Goal: Contribute content

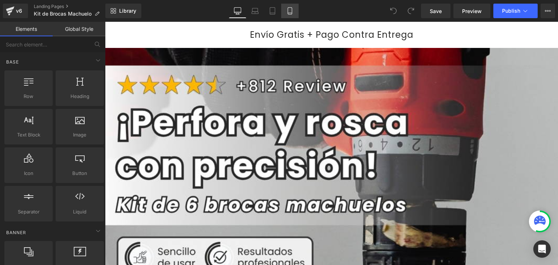
click at [290, 13] on icon at bounding box center [289, 10] width 7 height 7
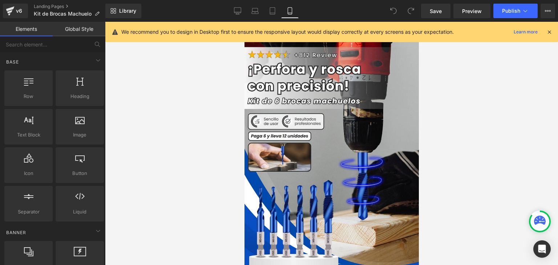
click at [548, 31] on icon at bounding box center [549, 32] width 7 height 7
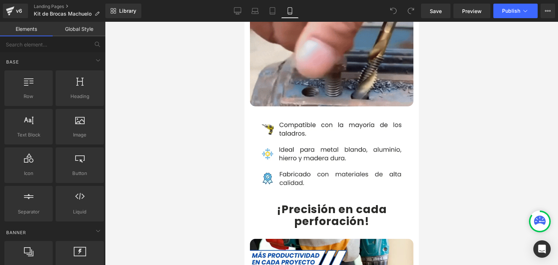
scroll to position [545, 0]
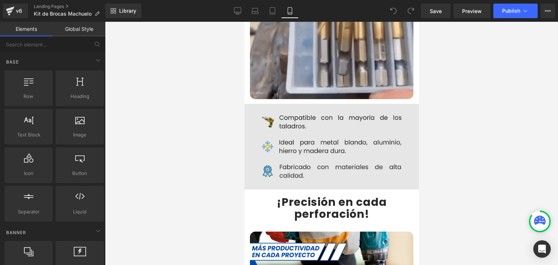
click at [307, 128] on img at bounding box center [331, 147] width 185 height 86
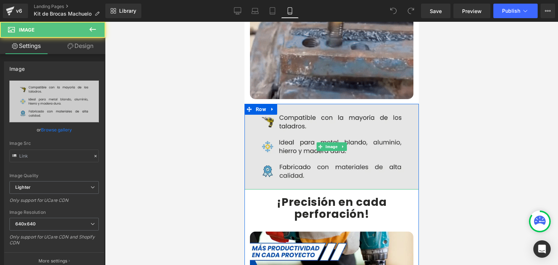
type input "[URL][DOMAIN_NAME]"
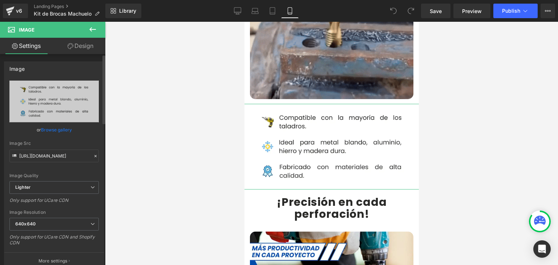
click at [60, 149] on div "Image Src [URL][DOMAIN_NAME]" at bounding box center [53, 151] width 89 height 21
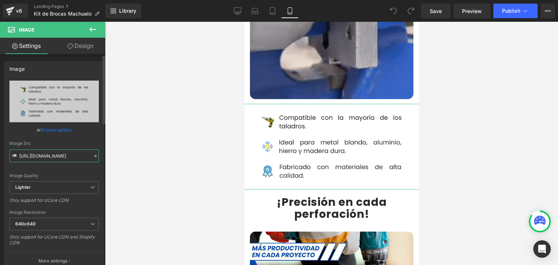
click at [61, 156] on input "[URL][DOMAIN_NAME]" at bounding box center [53, 156] width 89 height 13
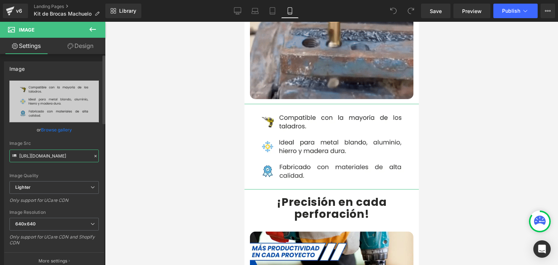
click at [61, 156] on input "[URL][DOMAIN_NAME]" at bounding box center [53, 156] width 89 height 13
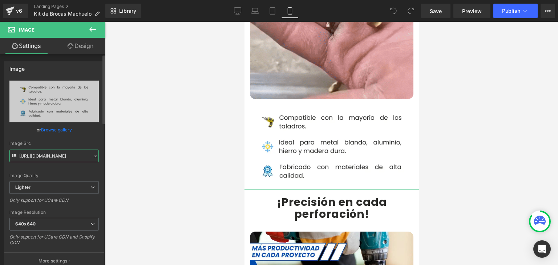
click at [61, 156] on input "[URL][DOMAIN_NAME]" at bounding box center [53, 156] width 89 height 13
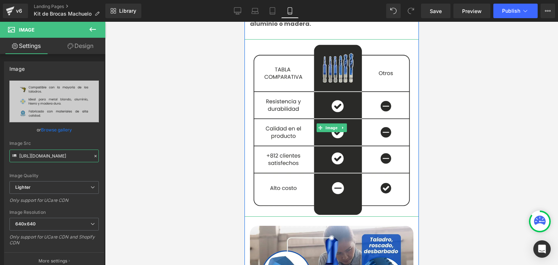
scroll to position [981, 0]
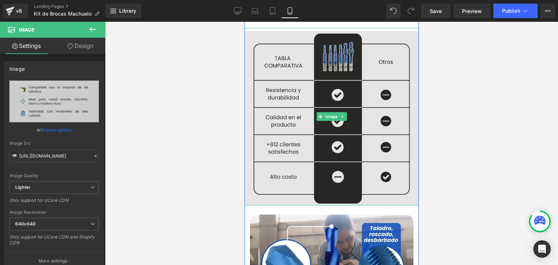
click at [313, 80] on img at bounding box center [331, 117] width 174 height 178
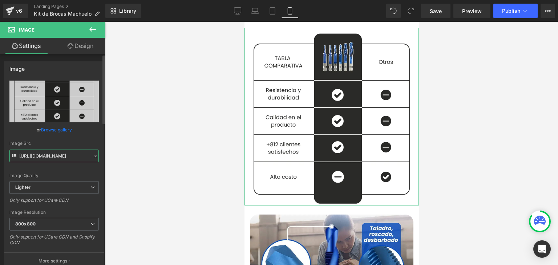
click at [42, 157] on input "[URL][DOMAIN_NAME]" at bounding box center [53, 156] width 89 height 13
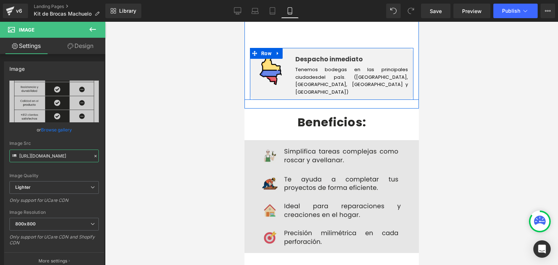
scroll to position [1345, 0]
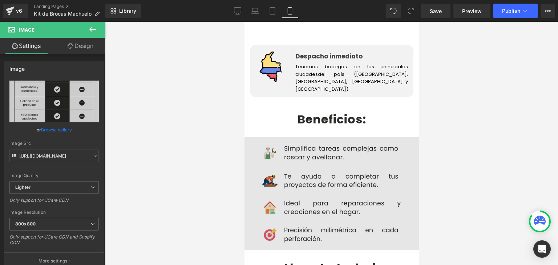
click at [312, 139] on img at bounding box center [331, 193] width 174 height 113
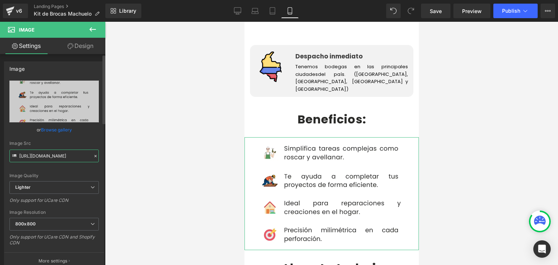
click at [60, 159] on input "[URL][DOMAIN_NAME]" at bounding box center [53, 156] width 89 height 13
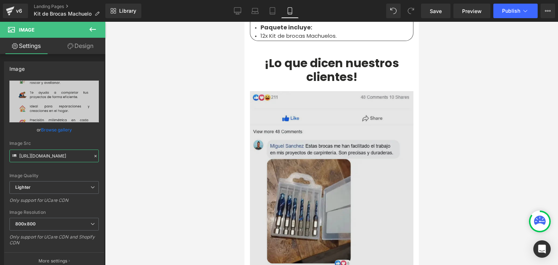
scroll to position [2544, 0]
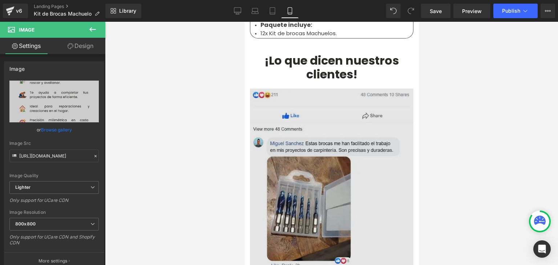
click at [307, 121] on img at bounding box center [332, 243] width 164 height 309
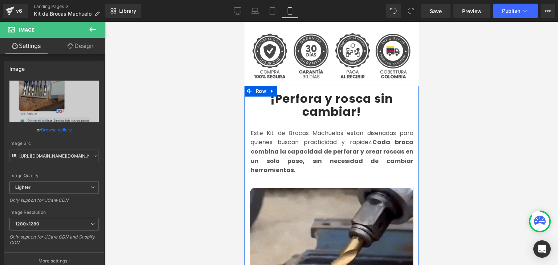
scroll to position [291, 0]
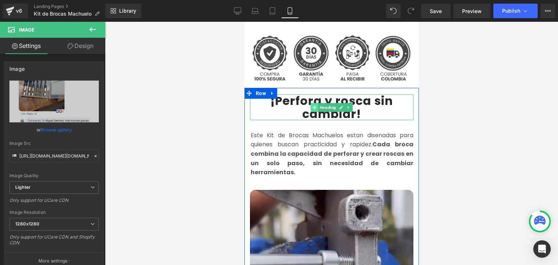
click at [314, 103] on span at bounding box center [314, 107] width 8 height 9
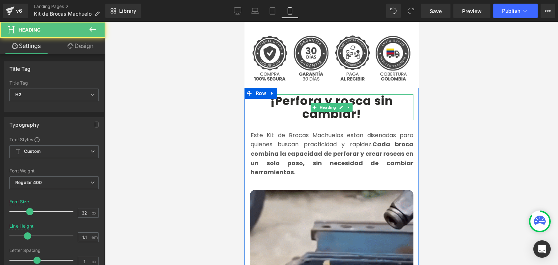
click at [293, 93] on b "¡Perfora y rosca sin cambiar!" at bounding box center [331, 107] width 123 height 29
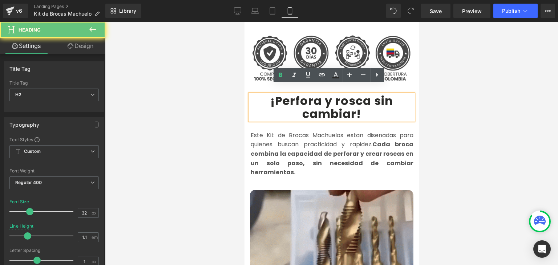
click at [289, 93] on b "¡Perfora y rosca sin cambiar!" at bounding box center [331, 107] width 123 height 29
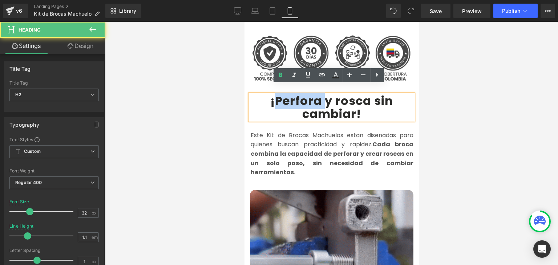
click at [289, 93] on b "¡Perfora y rosca sin cambiar!" at bounding box center [331, 107] width 123 height 29
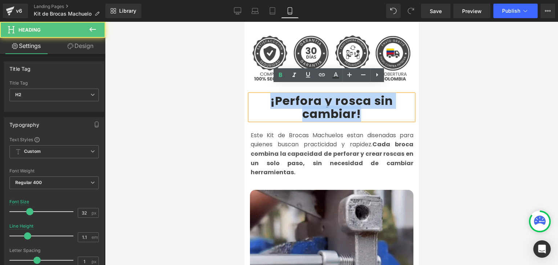
click at [289, 93] on b "¡Perfora y rosca sin cambiar!" at bounding box center [331, 107] width 123 height 29
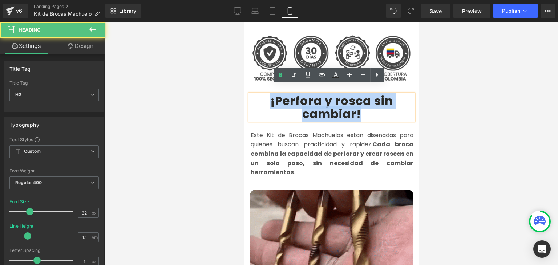
click at [289, 93] on b "¡Perfora y rosca sin cambiar!" at bounding box center [331, 107] width 123 height 29
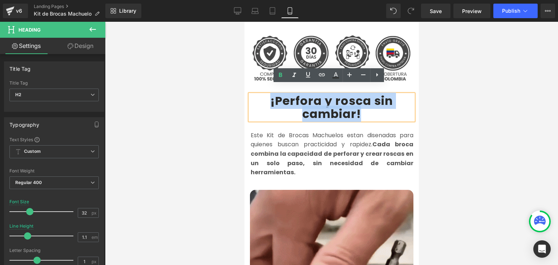
copy b "¡Perfora y rosca sin cambiar!"
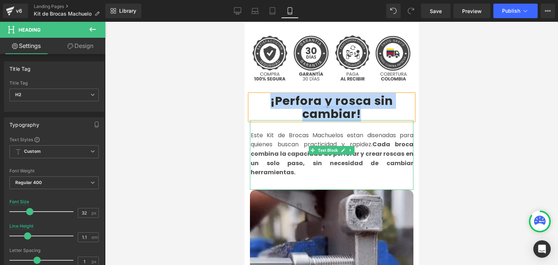
click at [266, 140] on strong "Cada broca combina la capacidad de perforar y crear roscas en un solo paso, sin…" at bounding box center [331, 158] width 163 height 36
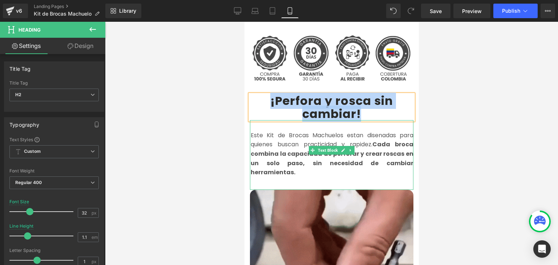
click at [267, 140] on strong "Cada broca combina la capacidad de perforar y crear roscas en un solo paso, sin…" at bounding box center [331, 158] width 163 height 36
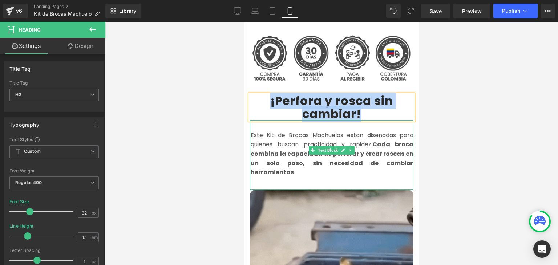
click at [267, 140] on strong "Cada broca combina la capacidad de perforar y crear roscas en un solo paso, sin…" at bounding box center [331, 158] width 163 height 36
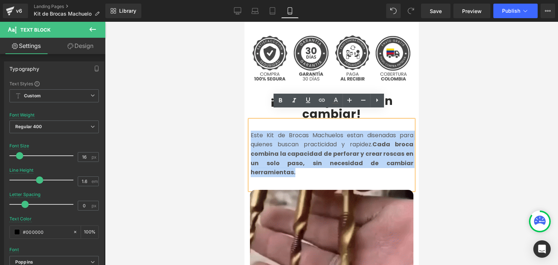
copy font "Este Kit de Brocas Machuelos estan disenadas para quienes buscan practicidad y …"
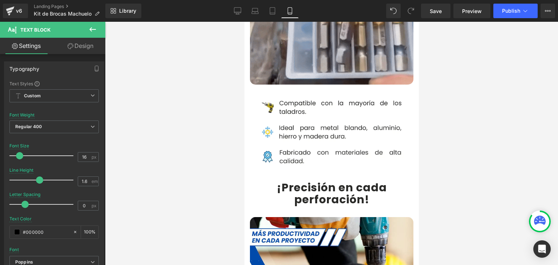
scroll to position [582, 0]
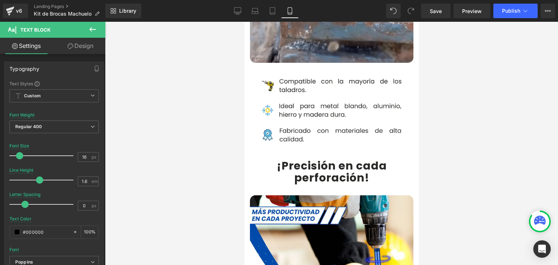
click at [297, 158] on b "¡Precisión en cada perforación!" at bounding box center [332, 172] width 110 height 28
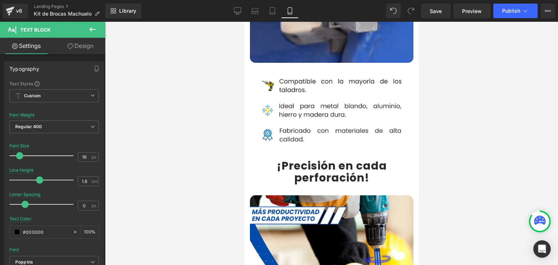
click at [297, 158] on b "¡Precisión en cada perforación!" at bounding box center [332, 172] width 110 height 28
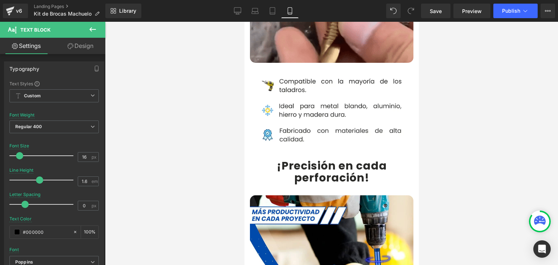
click at [297, 158] on b "¡Precisión en cada perforación!" at bounding box center [332, 172] width 110 height 28
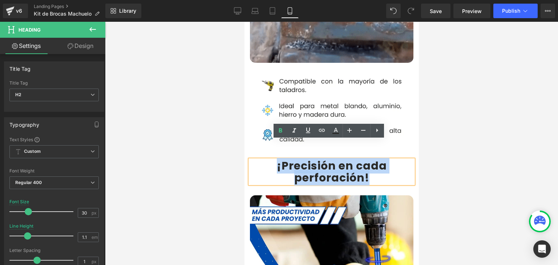
copy b "¡Precisión en cada perforación!"
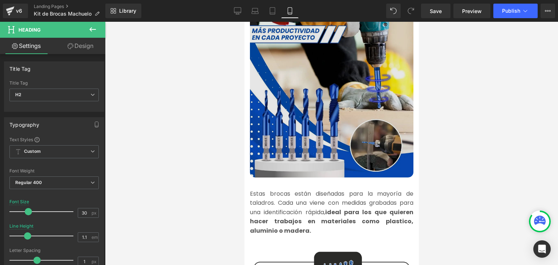
scroll to position [763, 0]
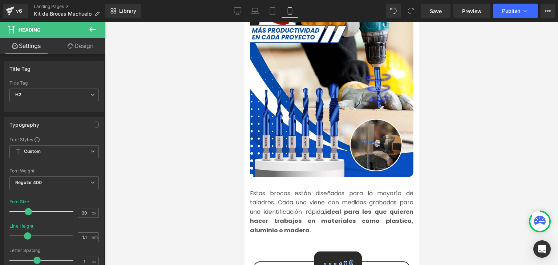
click at [280, 189] on font "Estas brocas están diseñadas para la mayoría de taladros. Cada una viene con me…" at bounding box center [332, 211] width 164 height 45
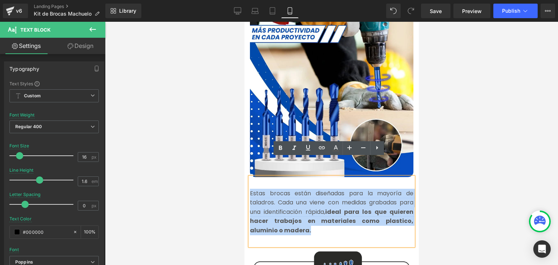
copy font "Estas brocas están diseñadas para la mayoría de taladros. Cada una viene con me…"
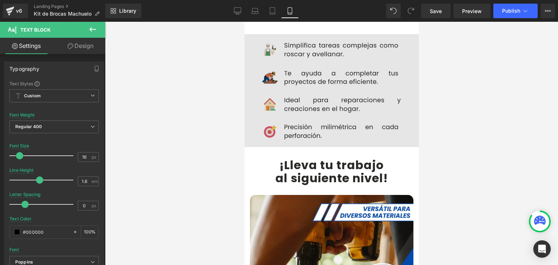
scroll to position [1454, 0]
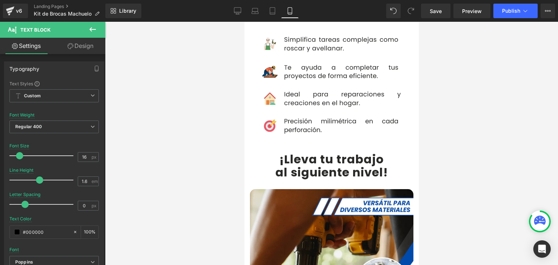
click at [301, 151] on b "¡Lleva tu trabajo" at bounding box center [331, 159] width 105 height 16
click at [298, 151] on b "¡Lleva tu trabajo" at bounding box center [331, 159] width 105 height 16
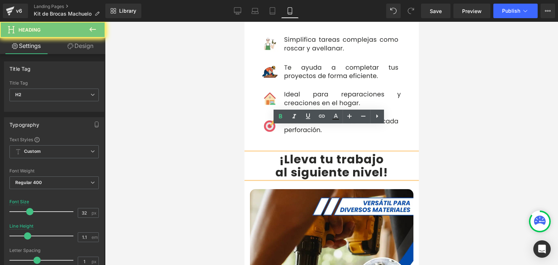
click at [298, 151] on b "¡Lleva tu trabajo" at bounding box center [331, 159] width 105 height 16
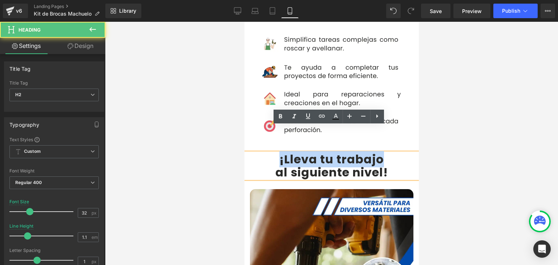
click at [288, 151] on b "¡Lleva tu trabajo" at bounding box center [331, 159] width 105 height 16
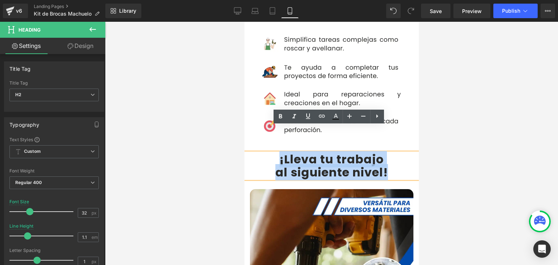
drag, startPoint x: 277, startPoint y: 132, endPoint x: 384, endPoint y: 144, distance: 107.9
click at [384, 153] on div "¡Lleva tu trabajo al siguiente nivel!" at bounding box center [331, 165] width 174 height 25
copy div "¡Lleva tu trabajo al siguiente nivel!"
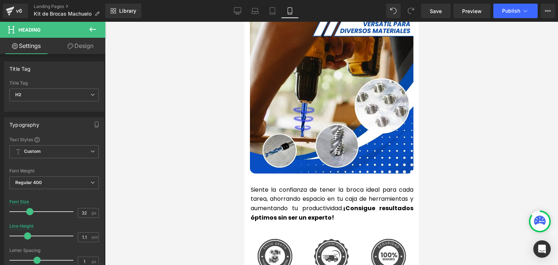
scroll to position [1636, 0]
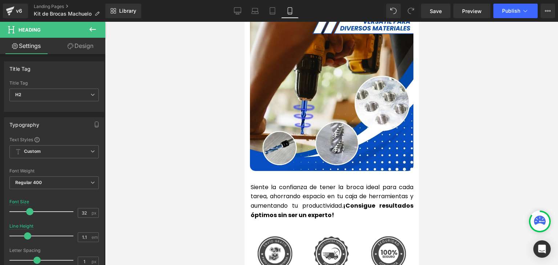
click at [276, 183] on p "Siente la confianza de tener la broca ideal para cada tarea, ahorrando espacio …" at bounding box center [331, 201] width 163 height 37
click at [277, 183] on p "Siente la confianza de tener la broca ideal para cada tarea, ahorrando espacio …" at bounding box center [331, 201] width 163 height 37
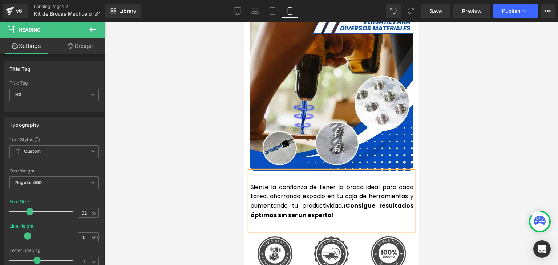
click at [277, 183] on p "Siente la confianza de tener la broca ideal para cada tarea, ahorrando espacio …" at bounding box center [331, 201] width 163 height 37
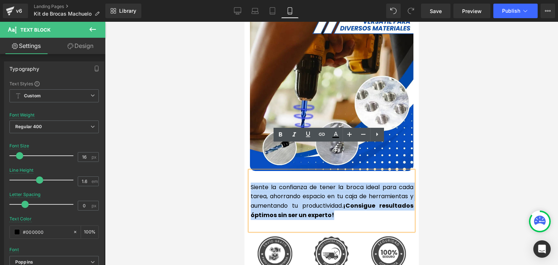
copy p "Siente la confianza de tener la broca ideal para cada tarea, ahorrando espacio …"
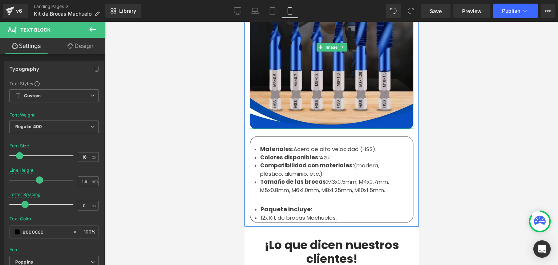
scroll to position [2363, 0]
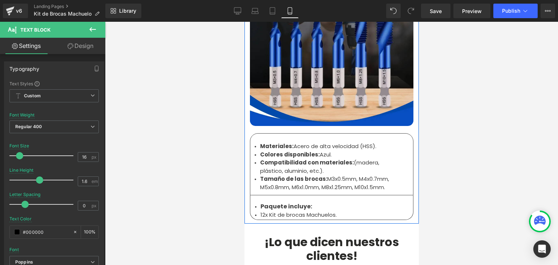
click at [266, 159] on strong "Compatibilidad con materiales:" at bounding box center [307, 163] width 94 height 8
click at [268, 151] on strong "Colores disponibles:" at bounding box center [290, 155] width 60 height 8
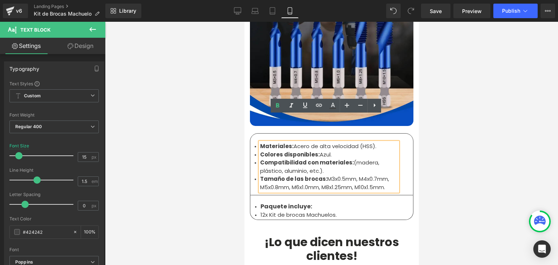
drag, startPoint x: 259, startPoint y: 120, endPoint x: 387, endPoint y: 157, distance: 133.8
click at [387, 157] on ul "Materiales: Acero de alta velocidad (HSS). Colores disponibles: Azul. Compatibi…" at bounding box center [329, 166] width 138 height 49
copy ul "Materiales: Acero de alta velocidad (HSS). Colores disponibles: Azul. Compatibi…"
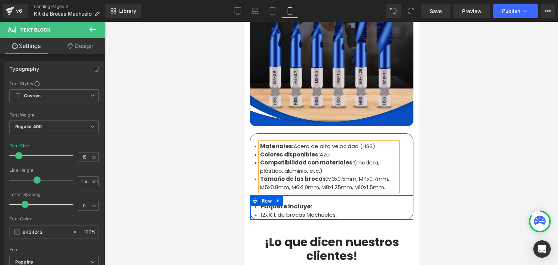
click at [274, 211] on li "12x Kit de brocas Machuelos." at bounding box center [331, 215] width 142 height 8
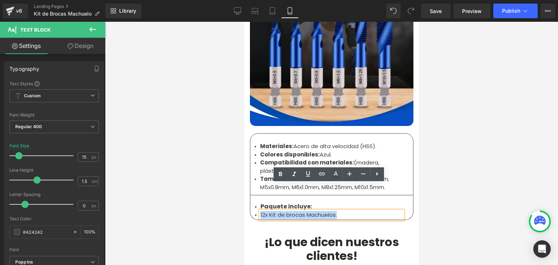
copy li "12x Kit de brocas Machuelos."
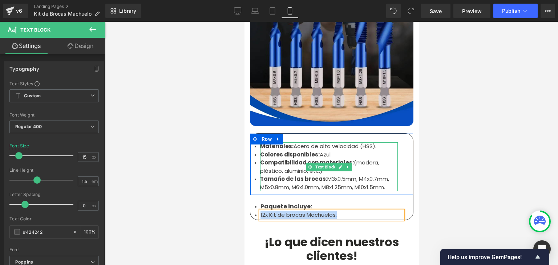
click at [271, 175] on strong "Tamaño de las brocas:" at bounding box center [293, 179] width 67 height 8
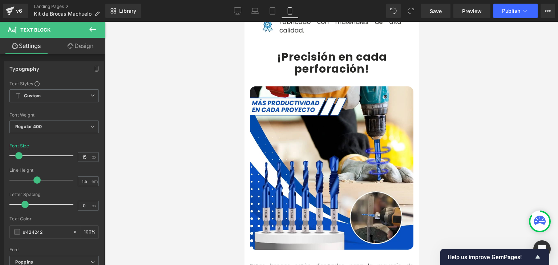
scroll to position [436, 0]
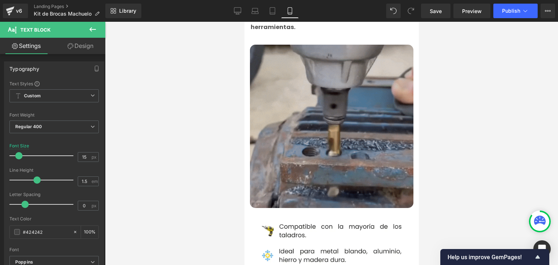
drag, startPoint x: 334, startPoint y: 79, endPoint x: 330, endPoint y: 95, distance: 16.3
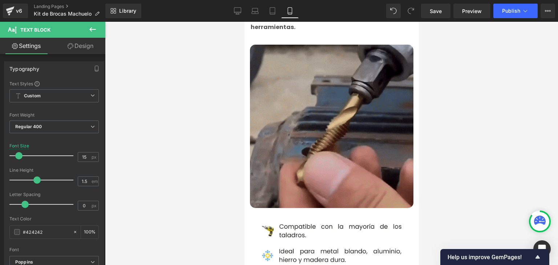
click at [334, 79] on img at bounding box center [332, 127] width 164 height 164
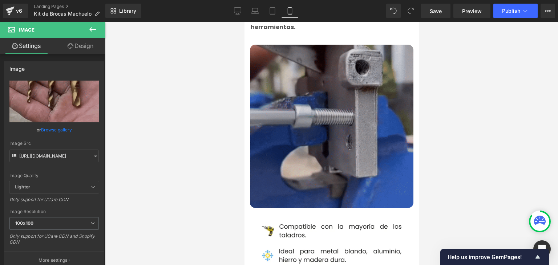
click at [337, 87] on img at bounding box center [332, 127] width 164 height 164
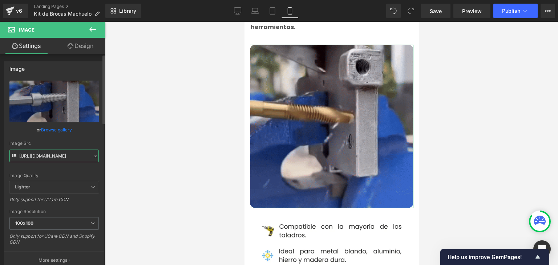
click at [25, 160] on input "[URL][DOMAIN_NAME]" at bounding box center [53, 156] width 89 height 13
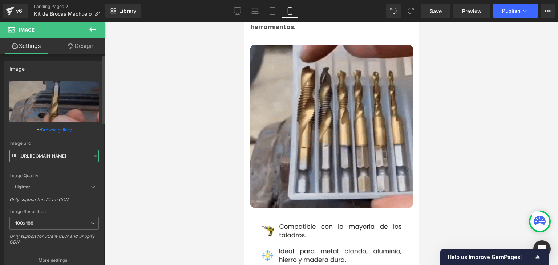
click at [24, 156] on input "[URL][DOMAIN_NAME]" at bounding box center [53, 156] width 89 height 13
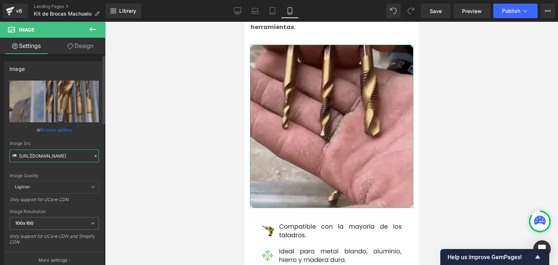
click at [24, 156] on input "[URL][DOMAIN_NAME]" at bounding box center [53, 156] width 89 height 13
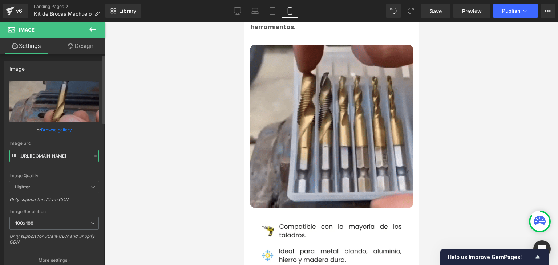
click at [24, 156] on input "[URL][DOMAIN_NAME]" at bounding box center [53, 156] width 89 height 13
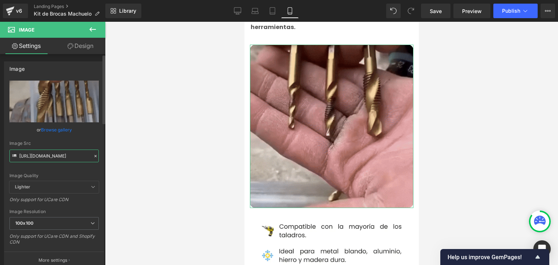
click at [24, 156] on input "[URL][DOMAIN_NAME]" at bounding box center [53, 156] width 89 height 13
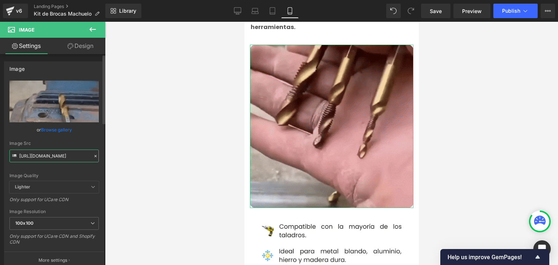
click at [24, 156] on input "[URL][DOMAIN_NAME]" at bounding box center [53, 156] width 89 height 13
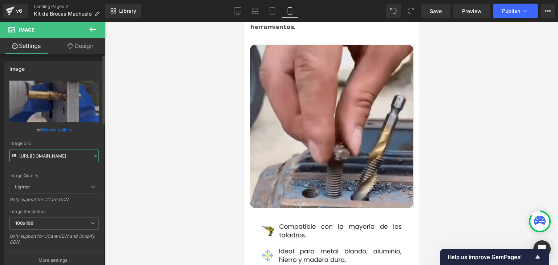
click at [24, 156] on input "[URL][DOMAIN_NAME]" at bounding box center [53, 156] width 89 height 13
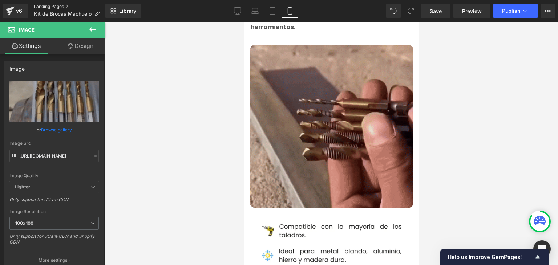
click at [61, 4] on link "Landing Pages" at bounding box center [70, 7] width 72 height 6
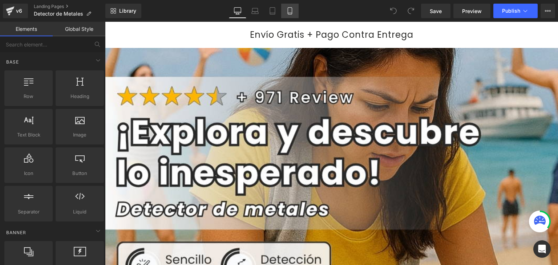
click at [288, 9] on icon at bounding box center [289, 10] width 7 height 7
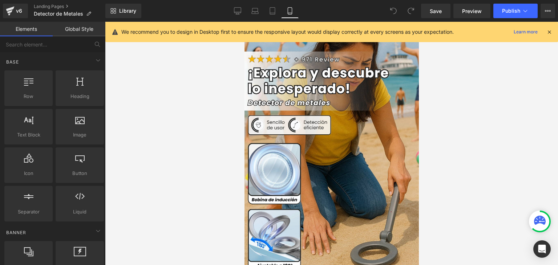
click at [549, 32] on icon at bounding box center [549, 32] width 7 height 7
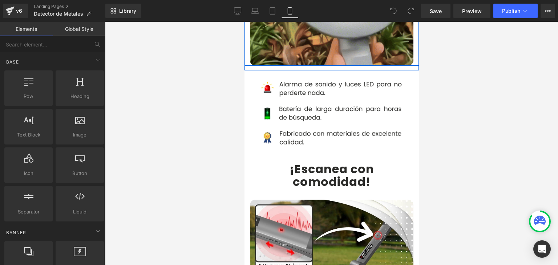
scroll to position [618, 0]
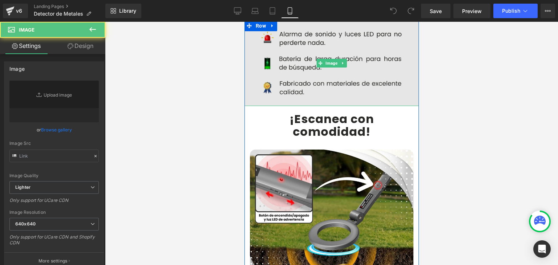
click at [329, 67] on img at bounding box center [331, 63] width 185 height 86
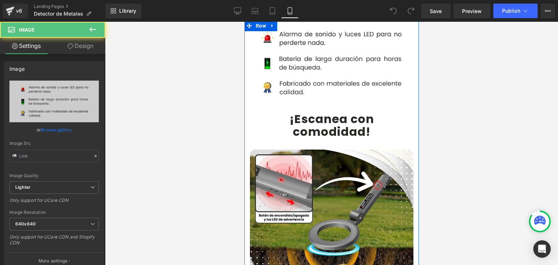
type input "https://ucarecdn.com/7d757342-e739-4a13-8f03-669cca4906fc/-/format/auto/-/previ…"
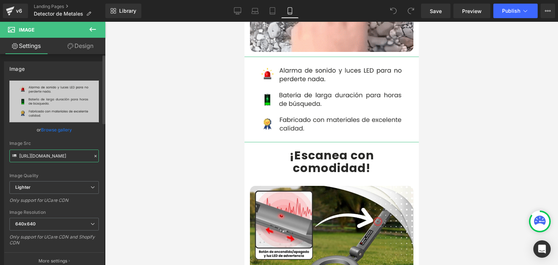
click at [60, 158] on input "https://ucarecdn.com/7d757342-e739-4a13-8f03-669cca4906fc/-/format/auto/-/previ…" at bounding box center [53, 156] width 89 height 13
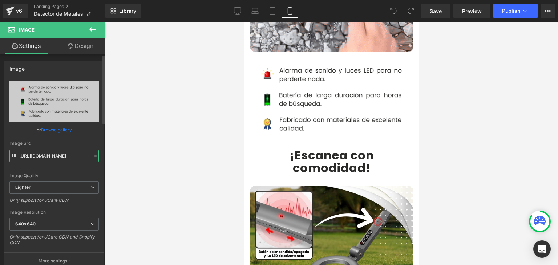
click at [60, 158] on input "https://ucarecdn.com/7d757342-e739-4a13-8f03-669cca4906fc/-/format/auto/-/previ…" at bounding box center [53, 156] width 89 height 13
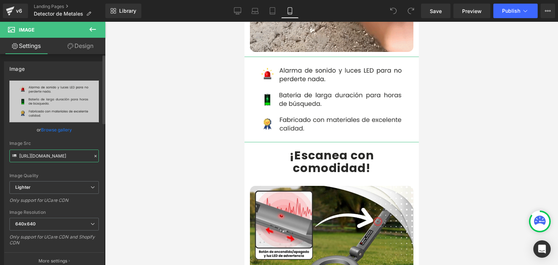
click at [60, 158] on input "https://ucarecdn.com/7d757342-e739-4a13-8f03-669cca4906fc/-/format/auto/-/previ…" at bounding box center [53, 156] width 89 height 13
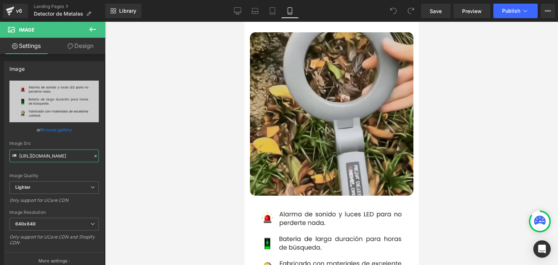
scroll to position [436, 0]
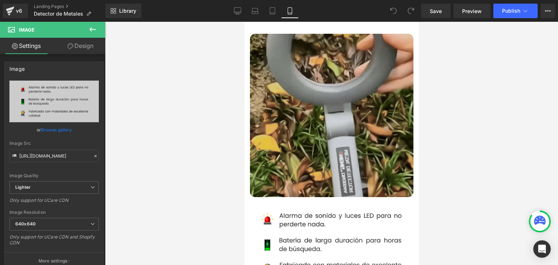
click at [312, 110] on img at bounding box center [332, 116] width 164 height 164
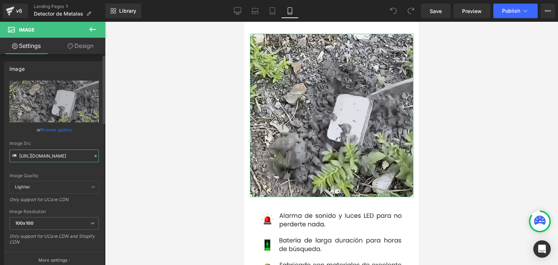
click at [52, 162] on input "https://media0.giphy.com/media/v1.Y2lkPTc5MGI3NjExYTdlcmJqZTl3dnZtNmZyOTB3dGhzY…" at bounding box center [53, 156] width 89 height 13
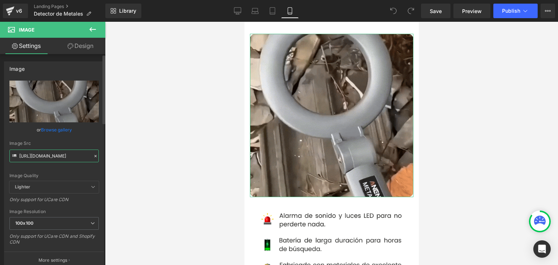
click at [52, 162] on input "https://media0.giphy.com/media/v1.Y2lkPTc5MGI3NjExYTdlcmJqZTl3dnZtNmZyOTB3dGhzY…" at bounding box center [53, 156] width 89 height 13
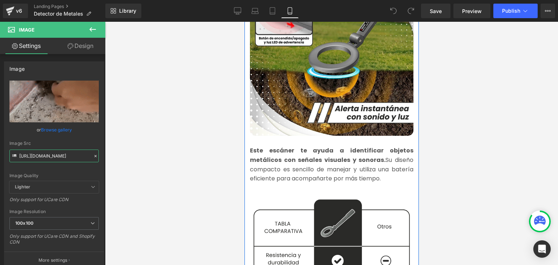
scroll to position [872, 0]
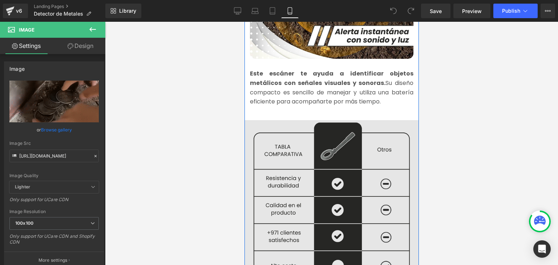
click at [306, 148] on img at bounding box center [331, 206] width 174 height 178
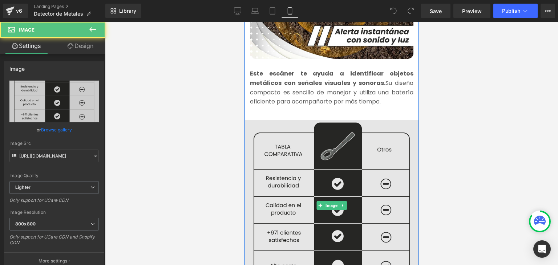
click at [306, 148] on img at bounding box center [331, 206] width 174 height 178
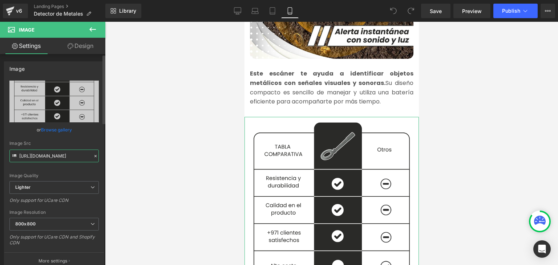
click at [55, 154] on input "https://ucarecdn.com/2c076fa1-78b1-4568-8495-339a70d6ac12/-/format/auto/-/previ…" at bounding box center [53, 156] width 89 height 13
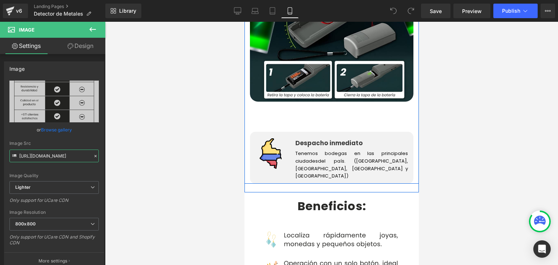
scroll to position [1345, 0]
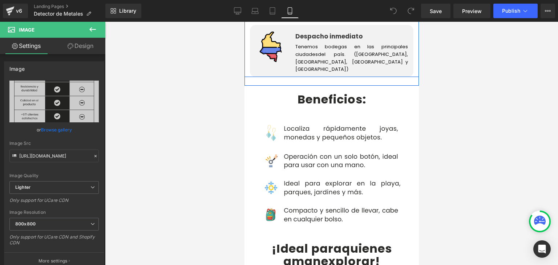
click at [303, 152] on img at bounding box center [331, 173] width 174 height 113
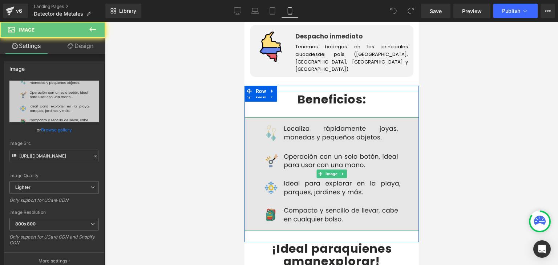
click at [313, 133] on img at bounding box center [331, 173] width 174 height 113
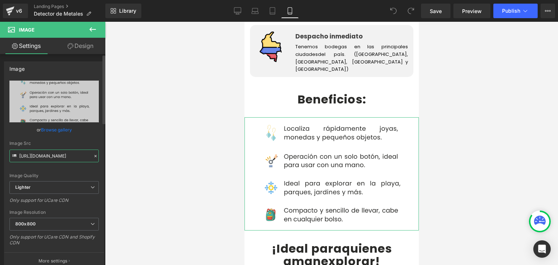
click at [49, 158] on input "https://ucarecdn.com/9188573c-4122-48c2-9a82-7838d89318ab/-/format/auto/-/previ…" at bounding box center [53, 156] width 89 height 13
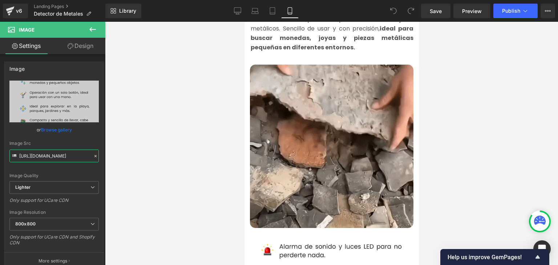
scroll to position [291, 0]
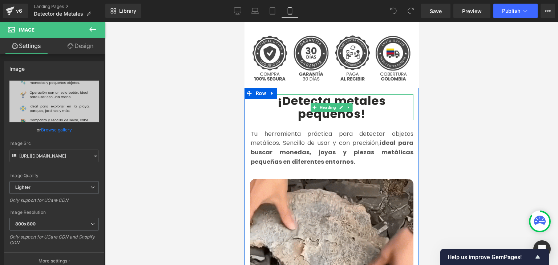
click at [292, 93] on b "¡Detecta metales pequeños!" at bounding box center [331, 107] width 108 height 29
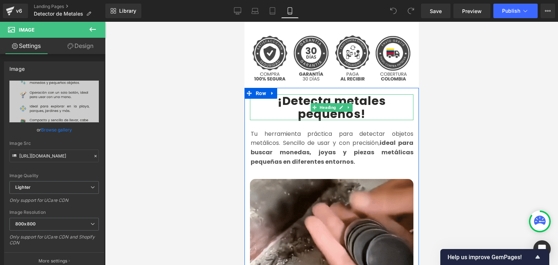
click at [292, 93] on b "¡Detecta metales pequeños!" at bounding box center [331, 107] width 108 height 29
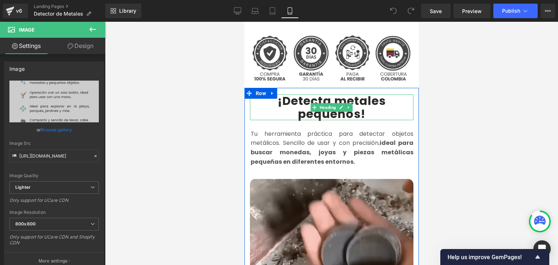
click at [292, 93] on b "¡Detecta metales pequeños!" at bounding box center [331, 107] width 108 height 29
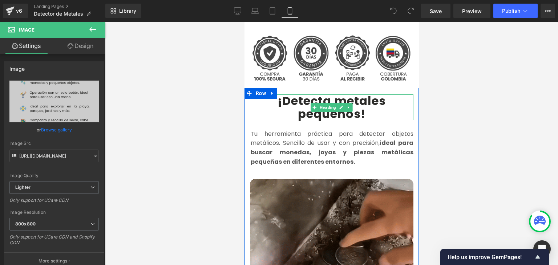
click at [292, 93] on b "¡Detecta metales pequeños!" at bounding box center [331, 107] width 108 height 29
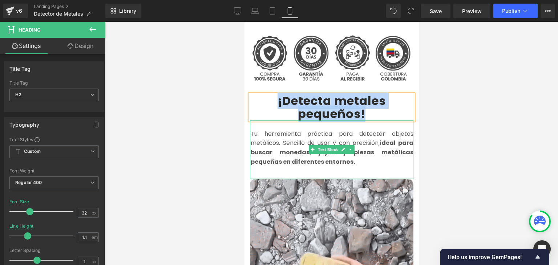
click at [277, 142] on strong "ideal para buscar monedas, joyas y piezas metálicas pequeñas en diferentes ento…" at bounding box center [331, 152] width 163 height 27
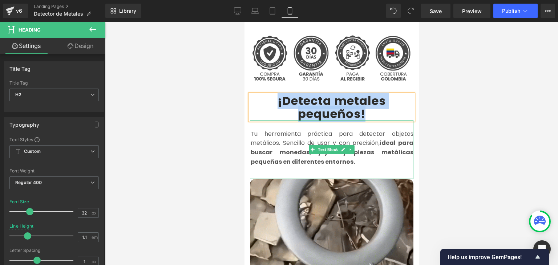
click at [277, 142] on strong "ideal para buscar monedas, joyas y piezas metálicas pequeñas en diferentes ento…" at bounding box center [331, 152] width 163 height 27
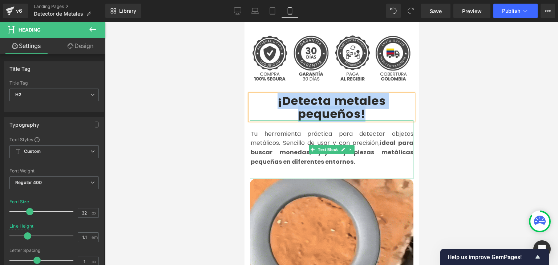
click at [277, 142] on strong "ideal para buscar monedas, joyas y piezas metálicas pequeñas en diferentes ento…" at bounding box center [331, 152] width 163 height 27
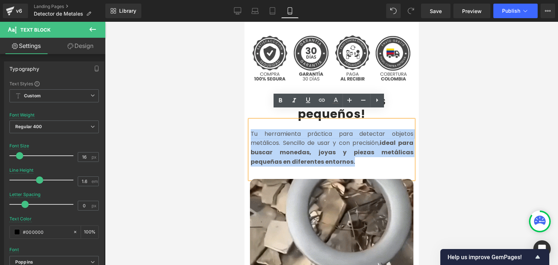
copy font "Tu herramienta práctica para detectar objetos metálicos. Sencillo de usar y con…"
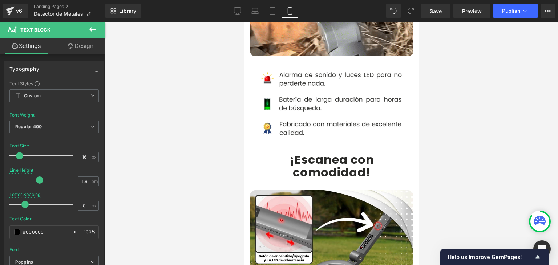
scroll to position [582, 0]
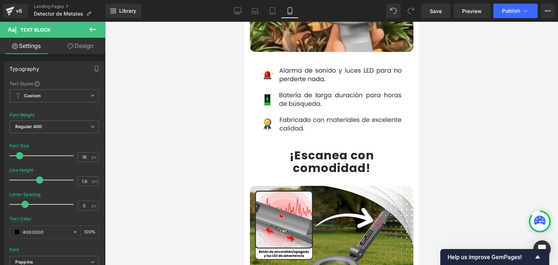
click at [313, 157] on span at bounding box center [314, 161] width 8 height 9
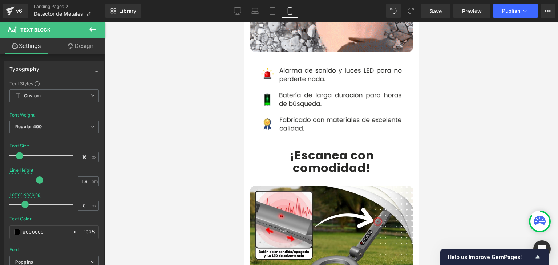
click at [303, 147] on b "¡Escanea con" at bounding box center [331, 155] width 85 height 16
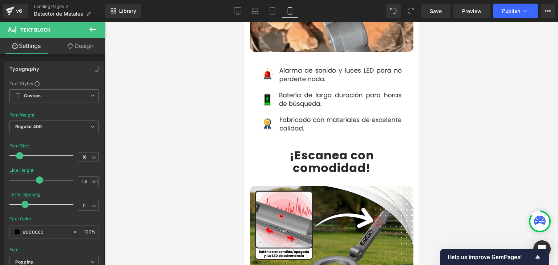
click at [303, 147] on b "¡Escanea con" at bounding box center [331, 155] width 85 height 16
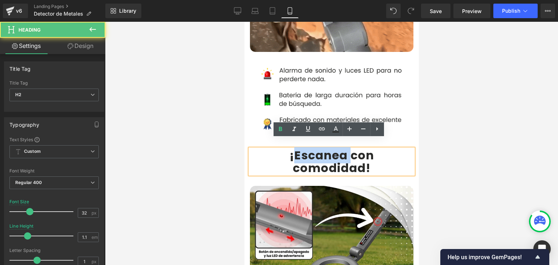
click at [300, 147] on b "¡Escanea con" at bounding box center [331, 155] width 85 height 16
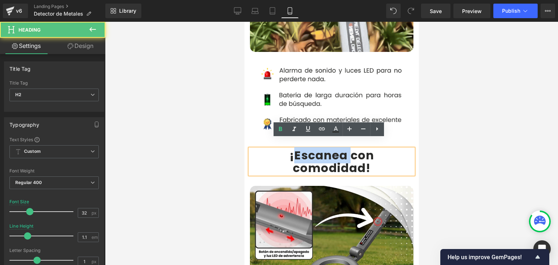
click at [300, 147] on b "¡Escanea con" at bounding box center [331, 155] width 85 height 16
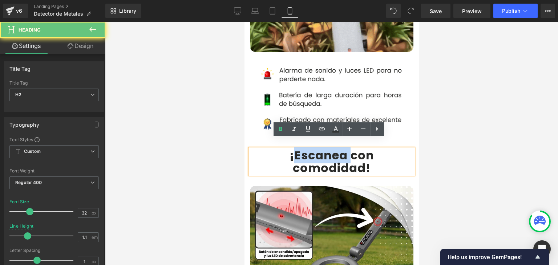
click at [300, 147] on b "¡Escanea con" at bounding box center [331, 155] width 85 height 16
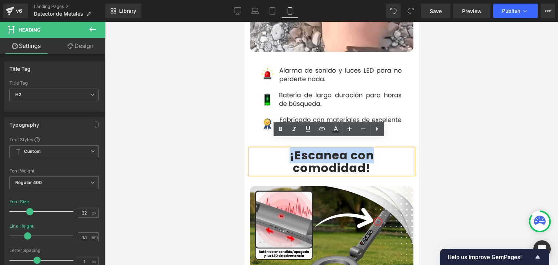
click at [289, 147] on b "¡Escanea con" at bounding box center [331, 155] width 85 height 16
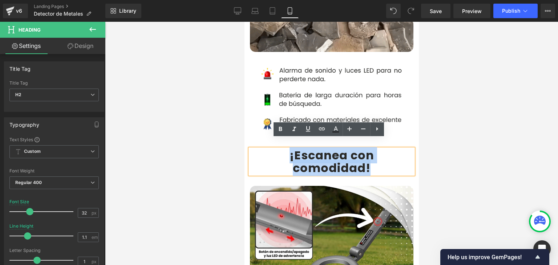
drag, startPoint x: 286, startPoint y: 146, endPoint x: 366, endPoint y: 160, distance: 81.9
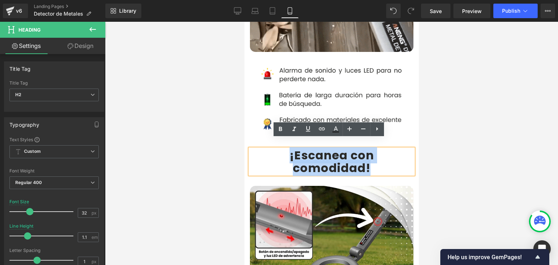
click at [366, 160] on div "¡Escanea con comodidad!" at bounding box center [332, 161] width 164 height 25
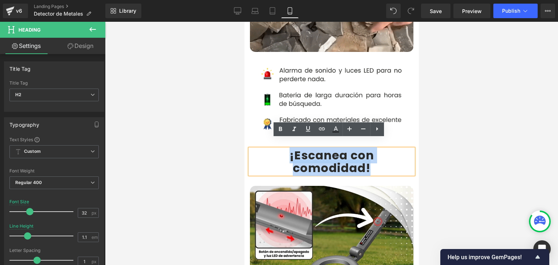
copy div "¡Escanea con comodidad!"
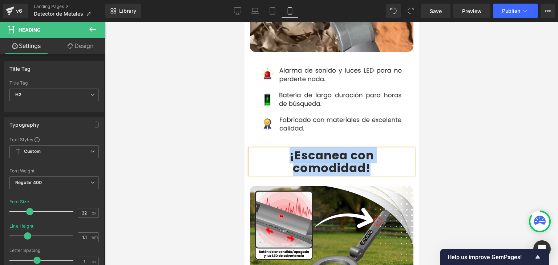
scroll to position [763, 0]
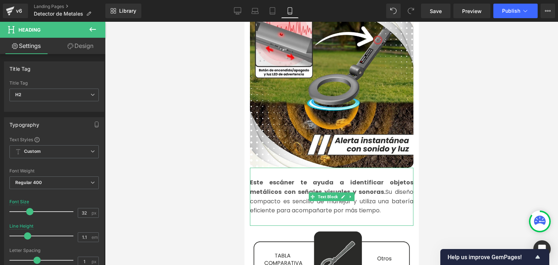
click at [277, 185] on strong "Este escáner te ayuda a identificar objetos metálicos con señales visuales y so…" at bounding box center [332, 187] width 164 height 18
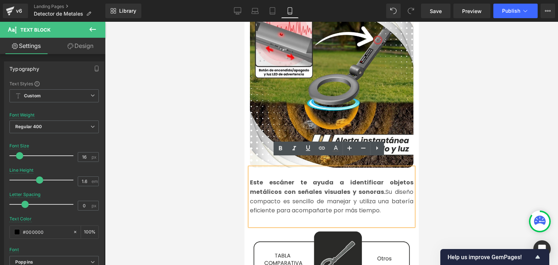
copy font "Este escáner te ayuda a identificar objetos metálicos con señales visuales y so…"
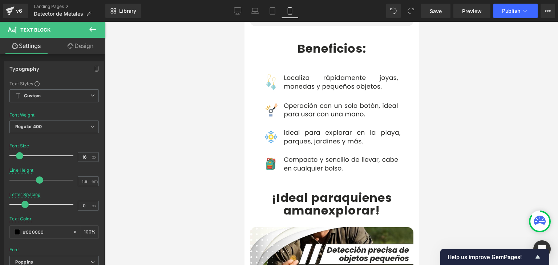
scroll to position [1418, 0]
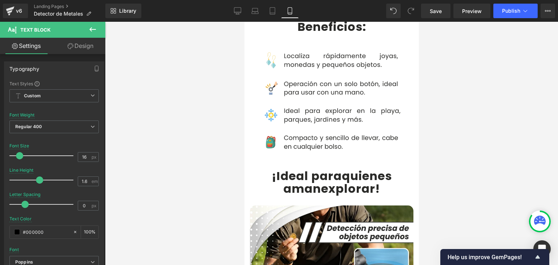
click at [291, 168] on b "¡Ideal para" at bounding box center [307, 176] width 70 height 16
click at [285, 168] on b "¡Ideal para" at bounding box center [307, 176] width 70 height 16
click at [278, 168] on b "¡Ideal para" at bounding box center [307, 176] width 70 height 16
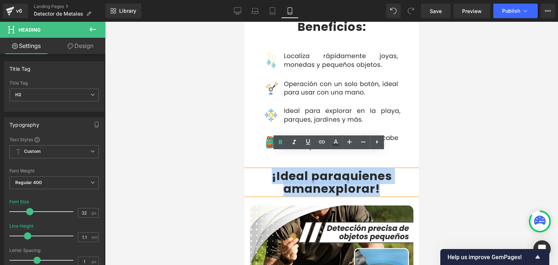
drag, startPoint x: 269, startPoint y: 160, endPoint x: 377, endPoint y: 170, distance: 108.4
click at [377, 170] on div "¡Ideal para quienes aman explorar !" at bounding box center [331, 182] width 174 height 25
copy div "¡Ideal para quienes aman explorar !"
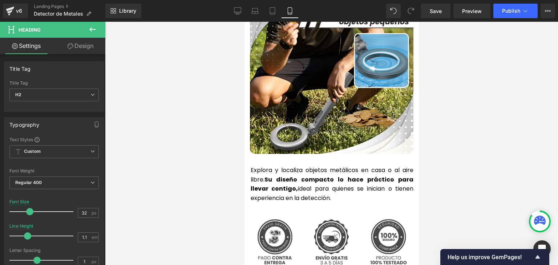
scroll to position [1636, 0]
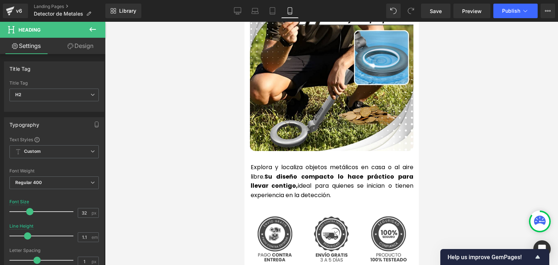
click at [282, 173] on strong "Su diseño compacto lo hace práctico para llevar contigo," at bounding box center [331, 182] width 163 height 18
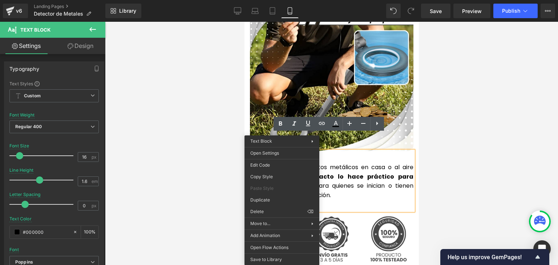
click at [333, 173] on strong "Su diseño compacto lo hace práctico para llevar contigo," at bounding box center [331, 182] width 163 height 18
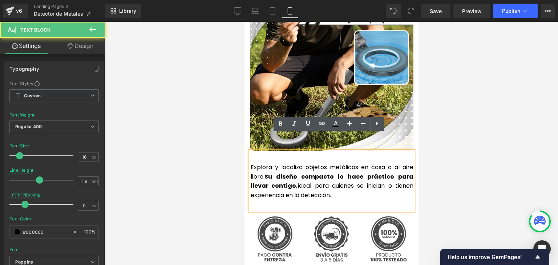
click at [302, 173] on strong "Su diseño compacto lo hace práctico para llevar contigo," at bounding box center [331, 182] width 163 height 18
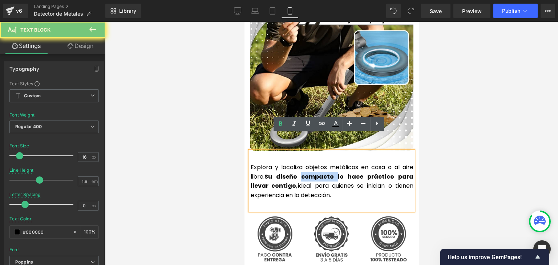
click at [302, 173] on strong "Su diseño compacto lo hace práctico para llevar contigo," at bounding box center [331, 182] width 163 height 18
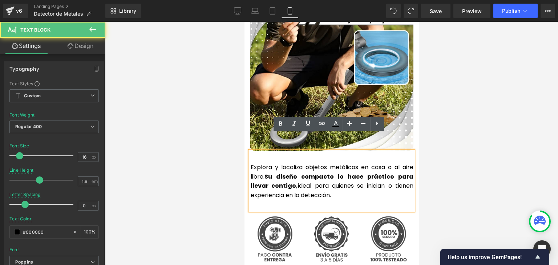
click at [294, 173] on strong "Su diseño compacto lo hace práctico para llevar contigo," at bounding box center [331, 182] width 163 height 18
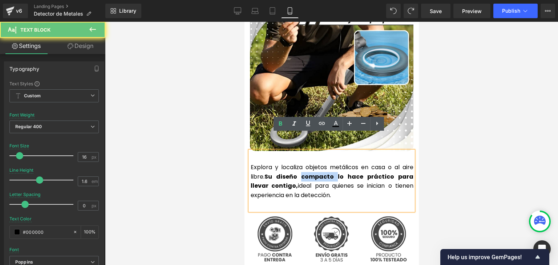
click at [294, 173] on strong "Su diseño compacto lo hace práctico para llevar contigo," at bounding box center [331, 182] width 163 height 18
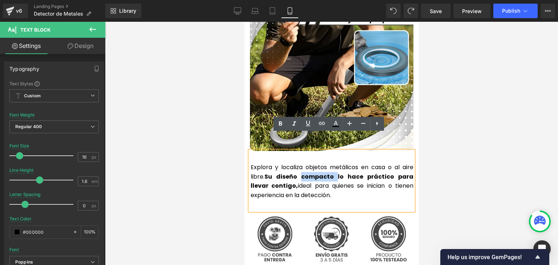
copy p "Explora y localiza objetos metálicos en casa o al aire libre. Su diseño compact…"
click at [285, 166] on p "Explora y localiza objetos metálicos en casa o al aire libre. Su diseño compact…" at bounding box center [331, 181] width 163 height 37
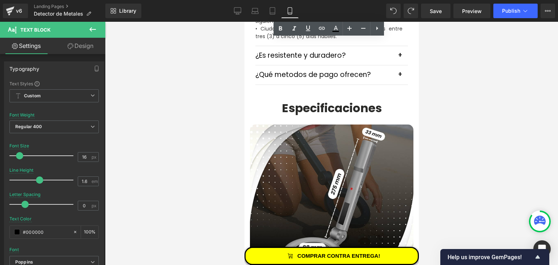
scroll to position [2363, 0]
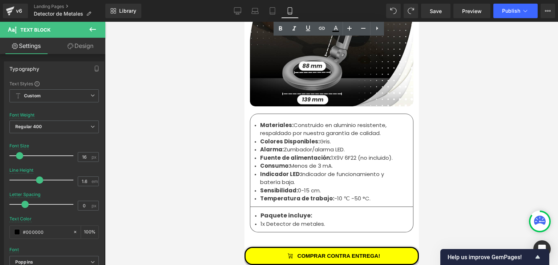
click at [280, 146] on strong "Alarma:" at bounding box center [272, 150] width 24 height 8
click at [270, 121] on strong "Materiales:" at bounding box center [276, 125] width 33 height 8
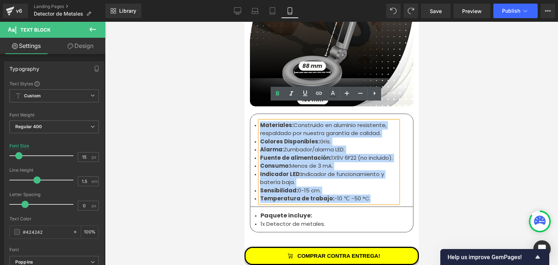
drag, startPoint x: 259, startPoint y: 108, endPoint x: 366, endPoint y: 181, distance: 129.7
click at [366, 181] on ul "Materiales: Construido en aluminio resistente, respaldado por nuestra garantía …" at bounding box center [329, 162] width 138 height 82
copy ul "Materiales: Construido en aluminio resistente, respaldado por nuestra garantía …"
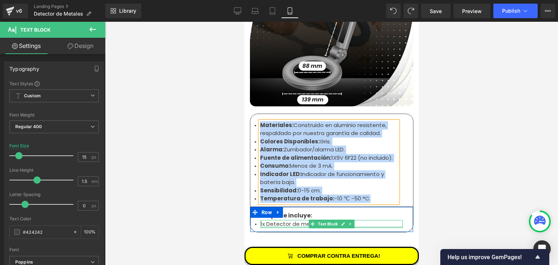
click at [274, 226] on div at bounding box center [331, 227] width 142 height 2
click at [274, 220] on li "1x Detector de metales." at bounding box center [331, 224] width 142 height 8
click at [273, 220] on li "1x Detector de metales." at bounding box center [331, 224] width 142 height 8
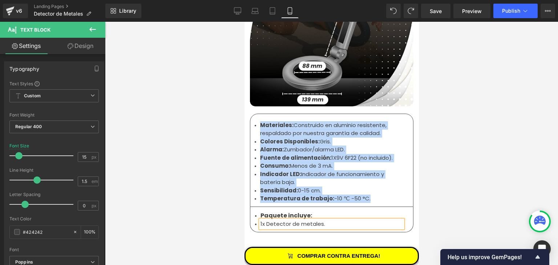
click at [273, 220] on li "1x Detector de metales." at bounding box center [331, 224] width 142 height 8
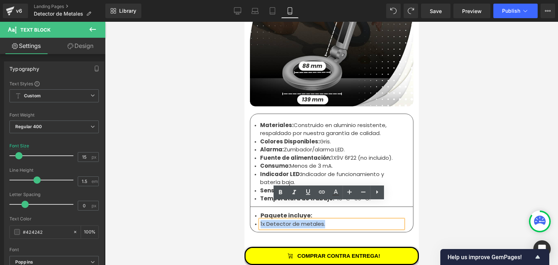
copy li "1x Detector de metales."
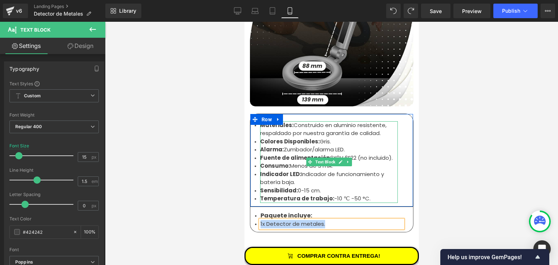
click at [277, 187] on strong "Sensibilidad:" at bounding box center [279, 191] width 38 height 8
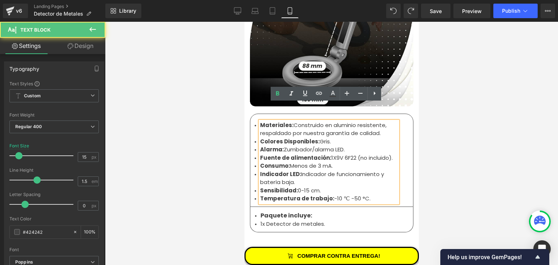
click at [464, 126] on div at bounding box center [331, 144] width 453 height 244
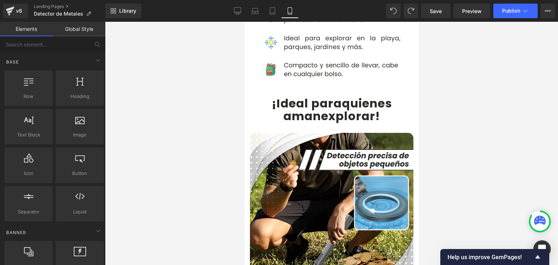
scroll to position [1345, 0]
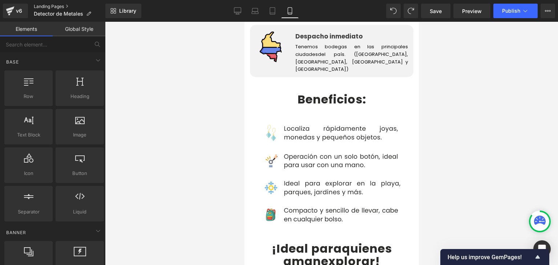
click at [54, 5] on link "Landing Pages" at bounding box center [70, 7] width 72 height 6
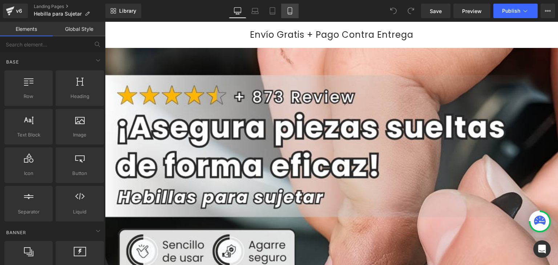
click at [291, 15] on link "Mobile" at bounding box center [289, 11] width 17 height 15
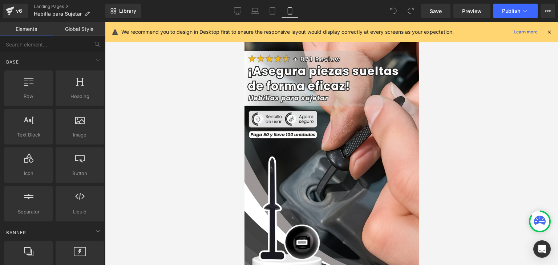
click at [549, 32] on icon at bounding box center [549, 32] width 7 height 7
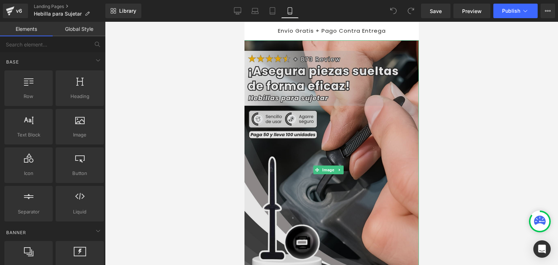
click at [301, 116] on img at bounding box center [331, 170] width 176 height 260
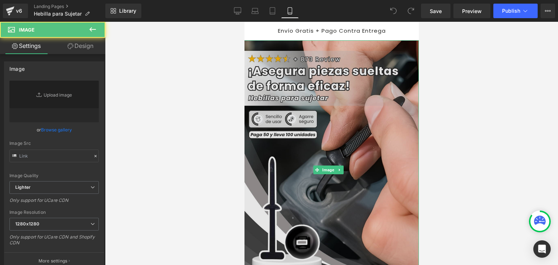
type input "https://ucarecdn.com/f1863b20-f894-46c0-8015-28b95053a0c7/-/format/auto/-/previ…"
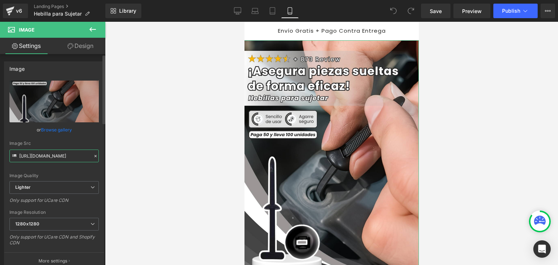
click at [57, 160] on input "https://ucarecdn.com/f1863b20-f894-46c0-8015-28b95053a0c7/-/format/auto/-/previ…" at bounding box center [53, 156] width 89 height 13
drag, startPoint x: 57, startPoint y: 156, endPoint x: 444, endPoint y: 75, distance: 394.8
click at [446, 78] on div at bounding box center [331, 144] width 453 height 244
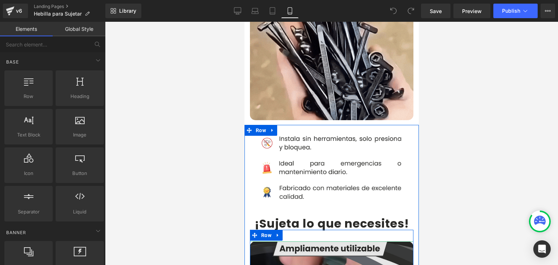
scroll to position [509, 0]
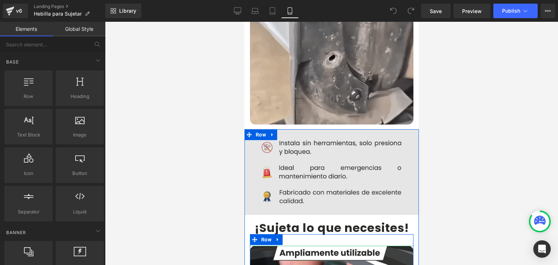
click at [322, 140] on img at bounding box center [331, 172] width 185 height 86
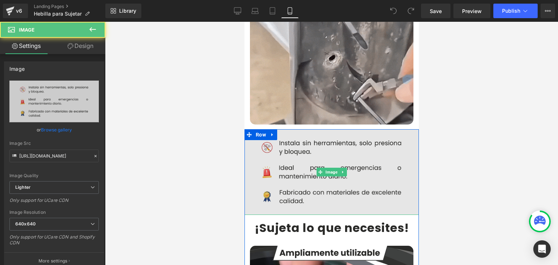
click at [320, 153] on img at bounding box center [331, 172] width 185 height 86
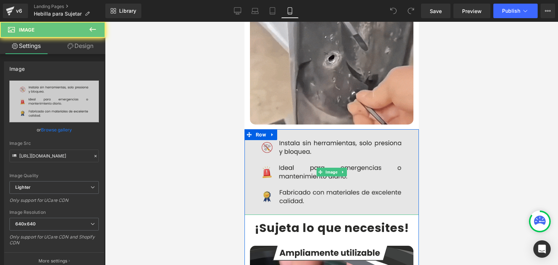
click at [329, 143] on img at bounding box center [331, 172] width 185 height 86
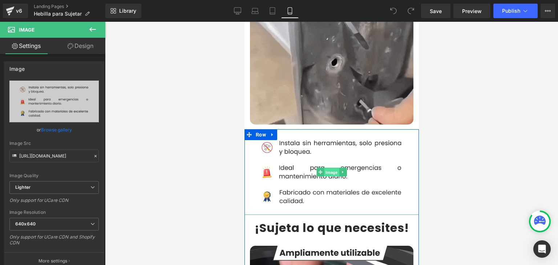
click at [327, 168] on span "Image" at bounding box center [331, 172] width 15 height 9
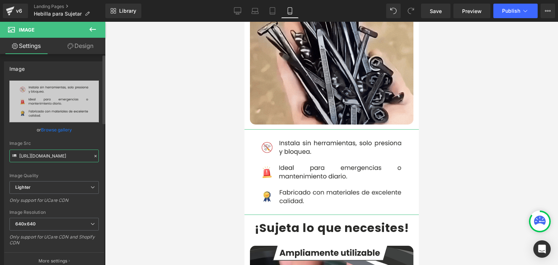
click at [52, 153] on input "https://ucarecdn.com/6665ed31-13d3-4688-944c-e4c65a2c53f3/-/format/auto/-/previ…" at bounding box center [53, 156] width 89 height 13
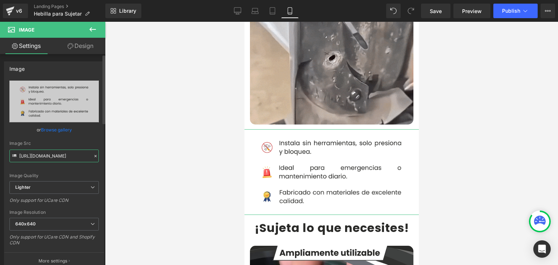
click at [52, 153] on input "https://ucarecdn.com/6665ed31-13d3-4688-944c-e4c65a2c53f3/-/format/auto/-/previ…" at bounding box center [53, 156] width 89 height 13
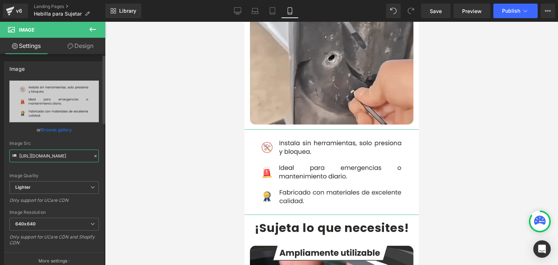
click at [52, 153] on input "https://ucarecdn.com/6665ed31-13d3-4688-944c-e4c65a2c53f3/-/format/auto/-/previ…" at bounding box center [53, 156] width 89 height 13
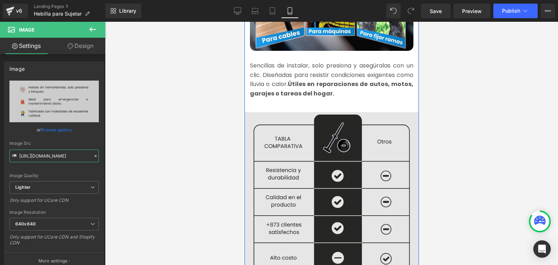
scroll to position [872, 0]
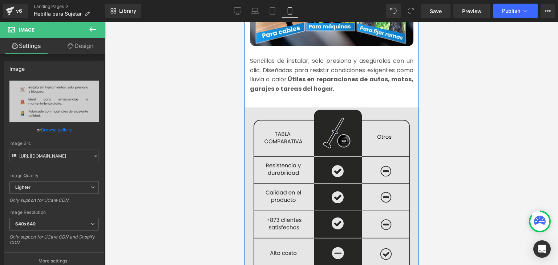
click at [306, 136] on img at bounding box center [331, 193] width 174 height 178
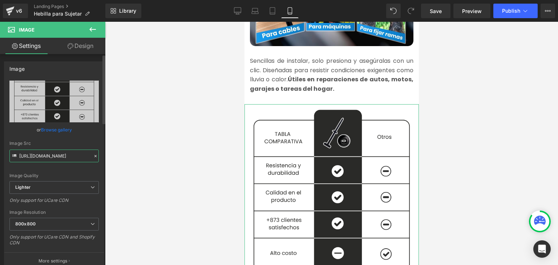
click at [54, 158] on input "https://ucarecdn.com/757316c8-268a-4c5b-9747-2d96d0a8a62c/-/format/auto/-/previ…" at bounding box center [53, 156] width 89 height 13
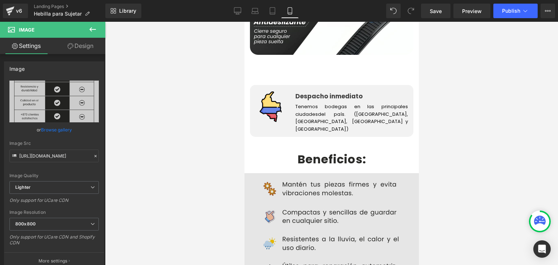
click at [298, 185] on img at bounding box center [331, 229] width 174 height 113
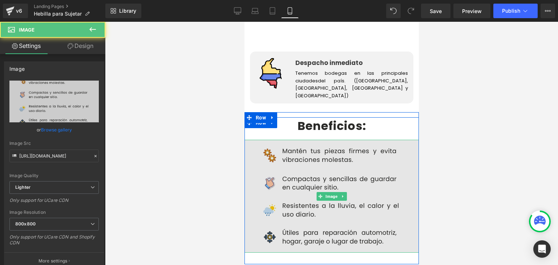
scroll to position [1309, 0]
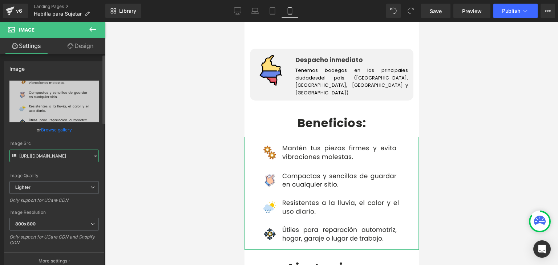
click at [57, 159] on input "https://ucarecdn.com/b97fd92e-9430-4ab5-a8f7-dc86195afc7d/-/format/auto/-/previ…" at bounding box center [53, 156] width 89 height 13
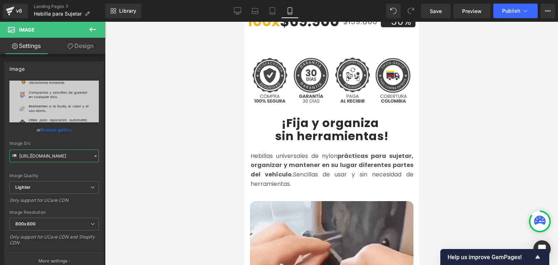
scroll to position [254, 0]
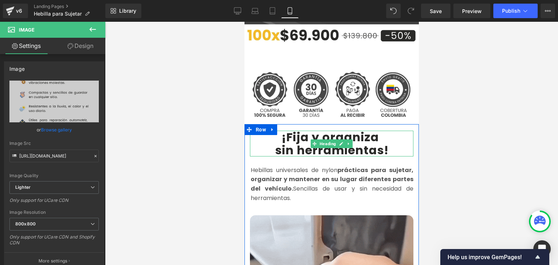
click at [292, 129] on b "¡Fija y organiza" at bounding box center [329, 137] width 97 height 16
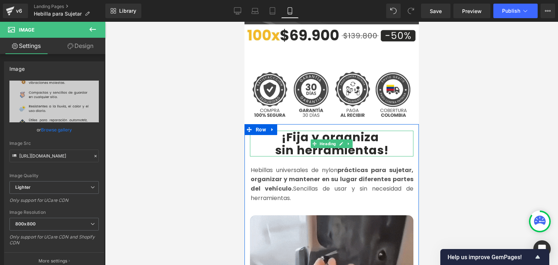
click at [292, 129] on b "¡Fija y organiza" at bounding box center [329, 137] width 97 height 16
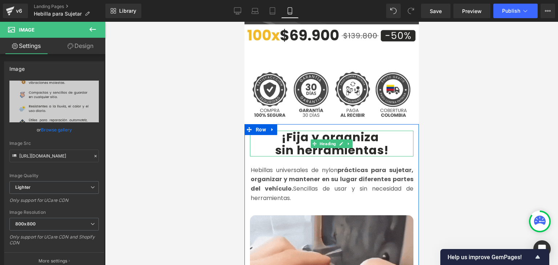
click at [292, 129] on b "¡Fija y organiza" at bounding box center [329, 137] width 97 height 16
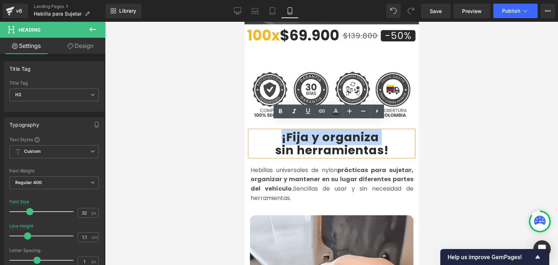
click at [281, 129] on b "¡Fija y organiza" at bounding box center [329, 137] width 97 height 16
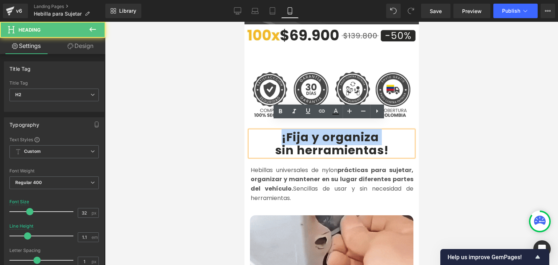
click at [281, 129] on b "¡Fija y organiza" at bounding box center [329, 137] width 97 height 16
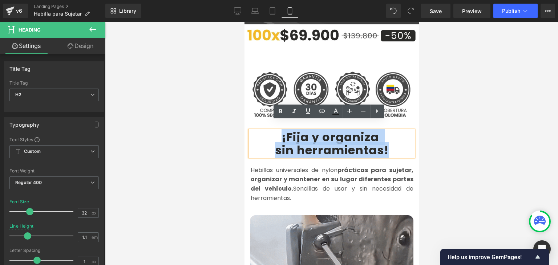
drag, startPoint x: 281, startPoint y: 129, endPoint x: 384, endPoint y: 143, distance: 104.5
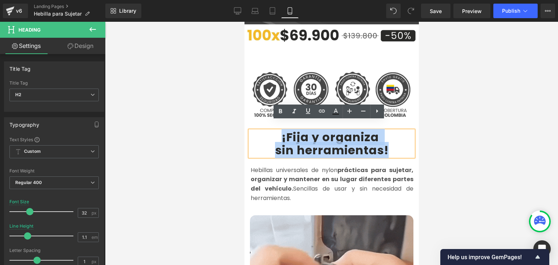
click at [384, 143] on div "¡Fija y organiza sin herramientas !" at bounding box center [332, 143] width 164 height 25
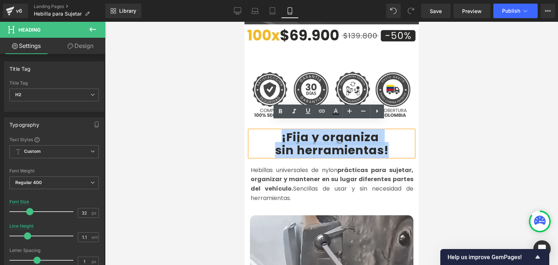
copy div "¡Fija y organiza sin herramientas !"
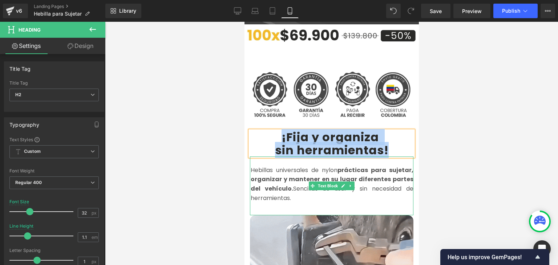
click at [270, 169] on strong "prácticas para sujetar, organizar y mantener en su lugar diferentes partes del …" at bounding box center [331, 179] width 163 height 27
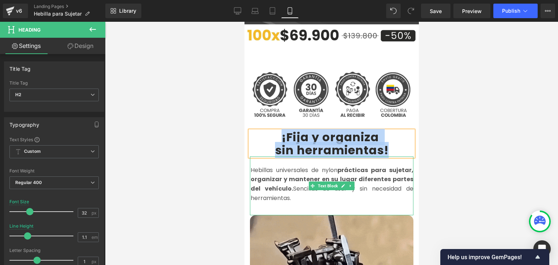
click at [270, 169] on strong "prácticas para sujetar, organizar y mantener en su lugar diferentes partes del …" at bounding box center [331, 179] width 163 height 27
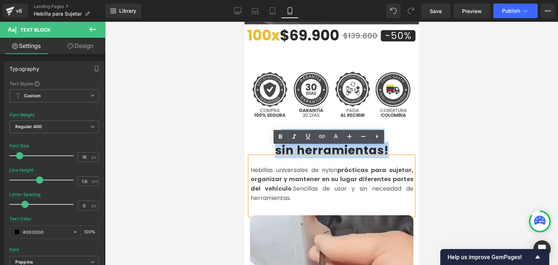
copy font "Hebillas universales de nylon prácticas para sujetar, organizar y mantener en s…"
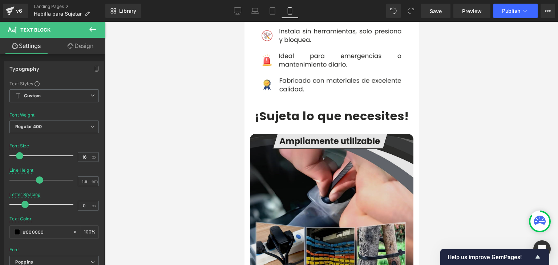
scroll to position [618, 0]
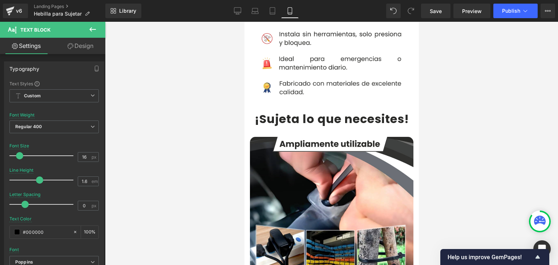
click at [272, 111] on b "¡Sujeta lo que necesites" at bounding box center [329, 119] width 150 height 16
click at [270, 111] on b "¡Sujeta lo que necesites" at bounding box center [329, 119] width 150 height 16
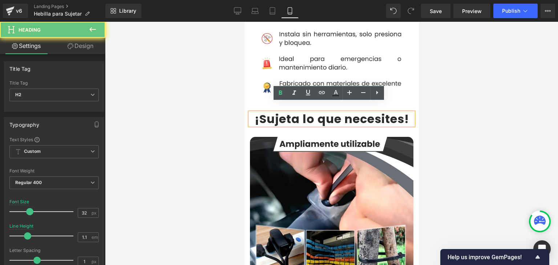
click at [261, 111] on b "¡Sujeta lo que necesites" at bounding box center [329, 119] width 150 height 16
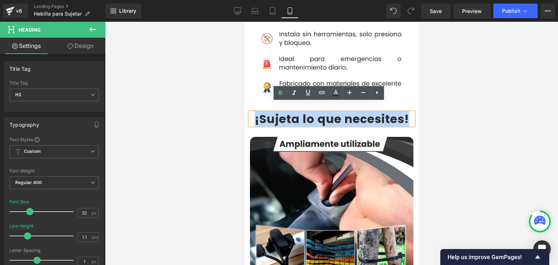
drag, startPoint x: 253, startPoint y: 110, endPoint x: 407, endPoint y: 109, distance: 154.1
click at [407, 113] on h2 "¡Sujeta lo que necesites !" at bounding box center [332, 119] width 164 height 13
copy h2 "¡Sujeta lo que necesites !"
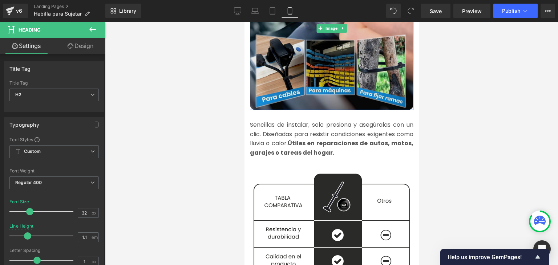
scroll to position [836, 0]
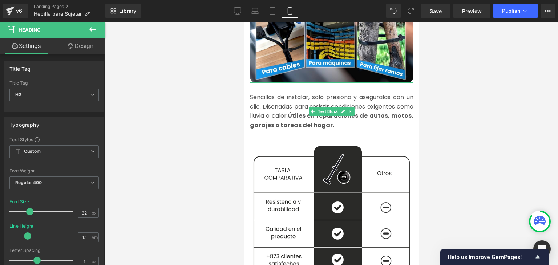
click at [269, 104] on font "Sencillas de instalar, solo presiona y asegúralas con un clic. Diseñadas para r…" at bounding box center [332, 111] width 164 height 36
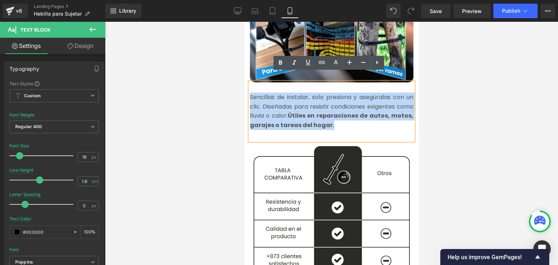
copy font "Sencillas de instalar, solo presiona y asegúralas con un clic. Diseñadas para r…"
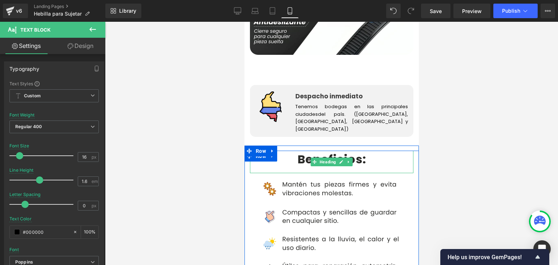
scroll to position [1418, 0]
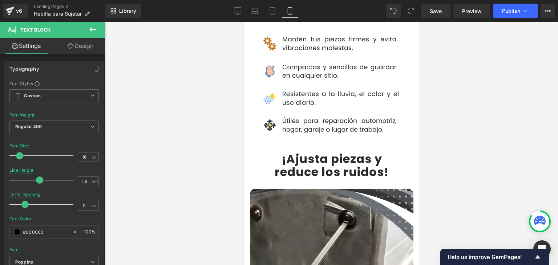
click at [287, 151] on b "¡Ajusta piezas y" at bounding box center [331, 159] width 101 height 16
click at [285, 151] on b "¡Ajusta piezas y" at bounding box center [331, 159] width 101 height 16
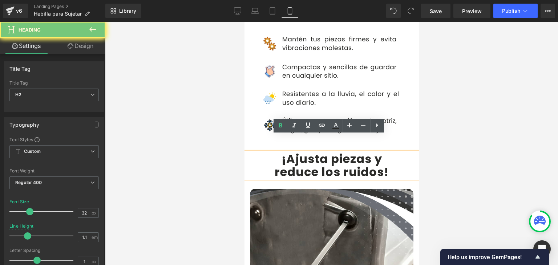
click at [282, 151] on b "¡Ajusta piezas y" at bounding box center [331, 159] width 101 height 16
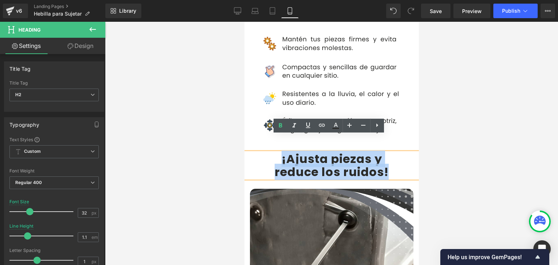
drag, startPoint x: 278, startPoint y: 144, endPoint x: 383, endPoint y: 158, distance: 106.4
click at [383, 158] on div "¡Ajusta piezas y reduce los ruidos !" at bounding box center [331, 165] width 174 height 25
copy div "¡Ajusta piezas y reduce los ruidos !"
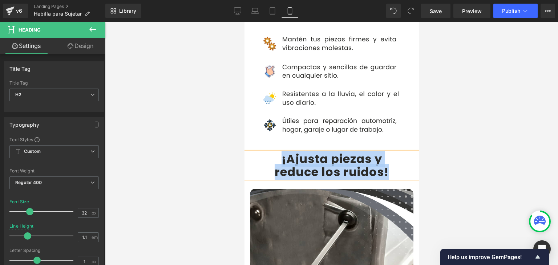
scroll to position [1599, 0]
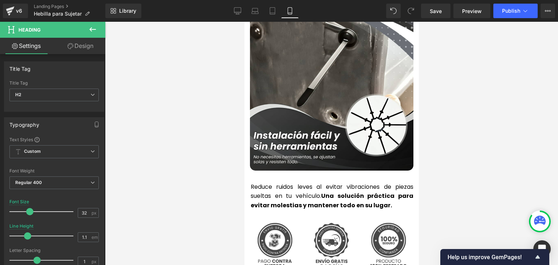
click at [274, 182] on p "Reduce ruidos leves al evitar vibraciones de piezas sueltas en tu vehículo. Una…" at bounding box center [331, 196] width 163 height 28
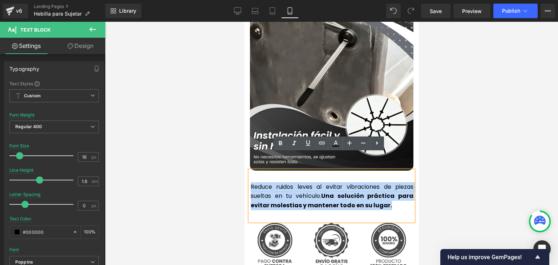
copy p "Reduce ruidos leves al evitar vibraciones de piezas sueltas en tu vehículo. Una…"
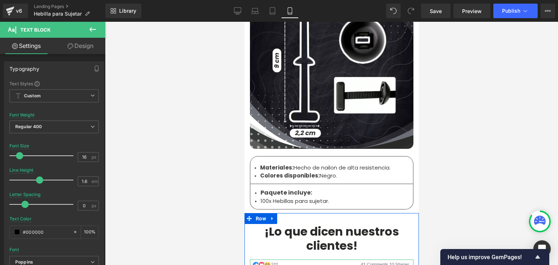
scroll to position [2290, 0]
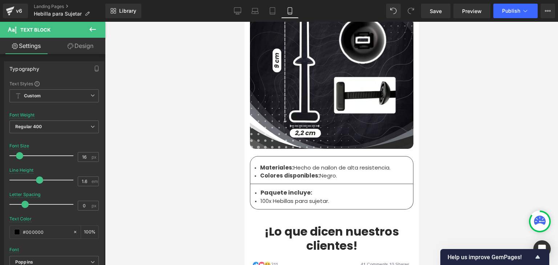
click at [275, 172] on strong "Colores disponibles:" at bounding box center [290, 176] width 60 height 8
click at [272, 164] on strong "Materiales:" at bounding box center [276, 168] width 33 height 8
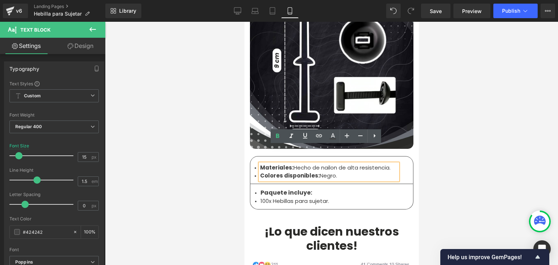
click at [266, 164] on strong "Materiales:" at bounding box center [276, 168] width 33 height 8
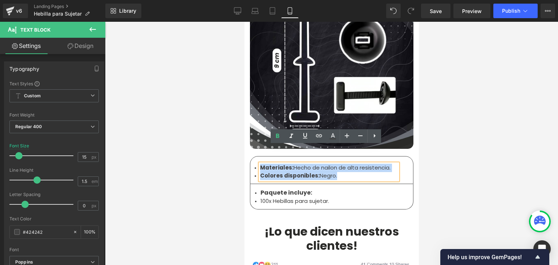
drag, startPoint x: 258, startPoint y: 150, endPoint x: 333, endPoint y: 161, distance: 75.7
click at [333, 164] on ul "Materiales: Hecho de nailon de alta resistencia. Colores disponibles: Negro." at bounding box center [329, 172] width 138 height 16
copy ul "Materiales: Hecho de nailon de alta resistencia. Colores disponibles: Negro."
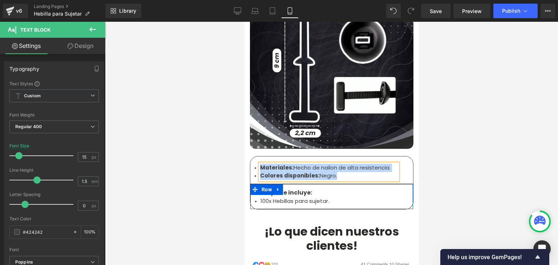
click at [275, 197] on li "100x Hebillas para sujetar." at bounding box center [331, 201] width 142 height 8
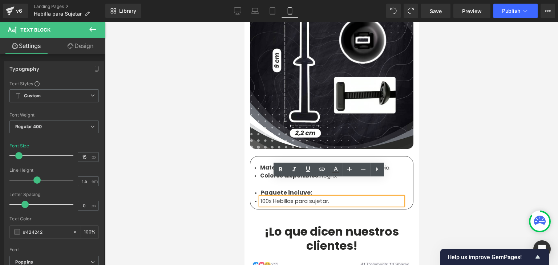
click at [275, 197] on li "100x Hebillas para sujetar." at bounding box center [331, 201] width 142 height 8
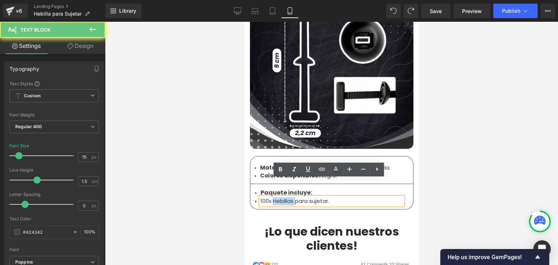
click at [275, 197] on li "100x Hebillas para sujetar." at bounding box center [331, 201] width 142 height 8
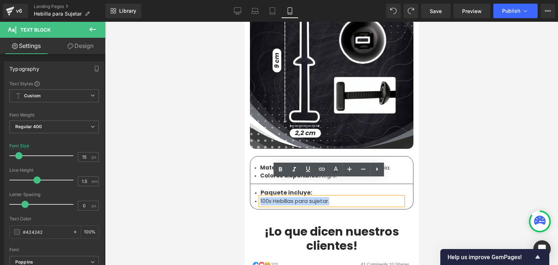
copy li "100x Hebillas para sujetar."
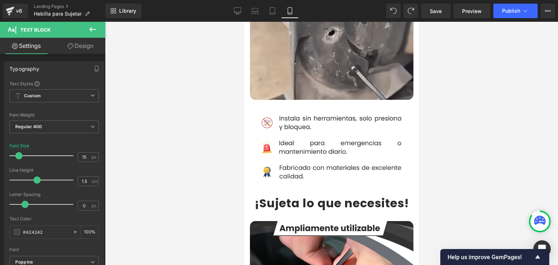
scroll to position [436, 0]
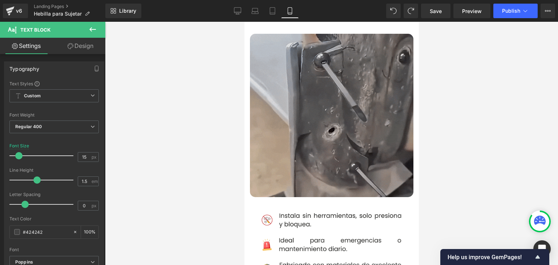
click at [305, 112] on img at bounding box center [332, 116] width 164 height 164
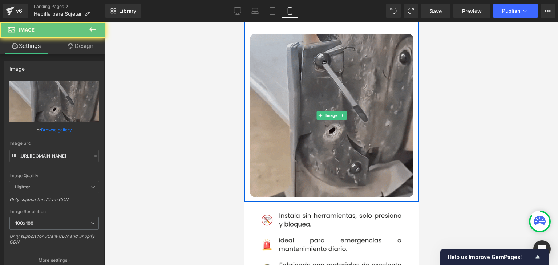
click at [311, 95] on img at bounding box center [332, 116] width 164 height 164
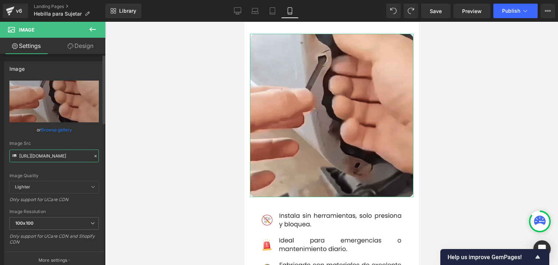
click at [47, 160] on input "https://media0.giphy.com/media/v1.Y2lkPTc5MGI3NjExNjJubmNtZ2l1czNsNmNnOWJ4NjZ6d…" at bounding box center [53, 156] width 89 height 13
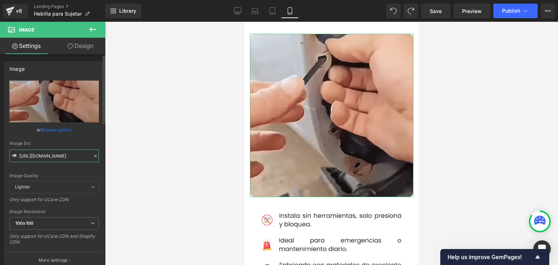
click at [47, 160] on input "https://media0.giphy.com/media/v1.Y2lkPTc5MGI3NjExNjJubmNtZ2l1czNsNmNnOWJ4NjZ6d…" at bounding box center [53, 156] width 89 height 13
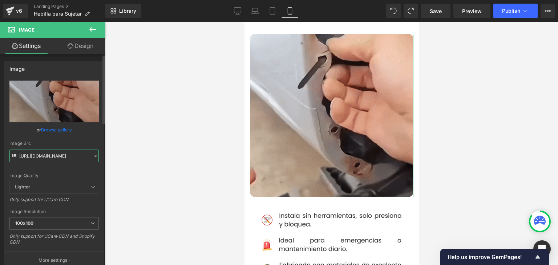
click at [47, 160] on input "https://media0.giphy.com/media/v1.Y2lkPTc5MGI3NjExNjJubmNtZ2l1czNsNmNnOWJ4NjZ6d…" at bounding box center [53, 156] width 89 height 13
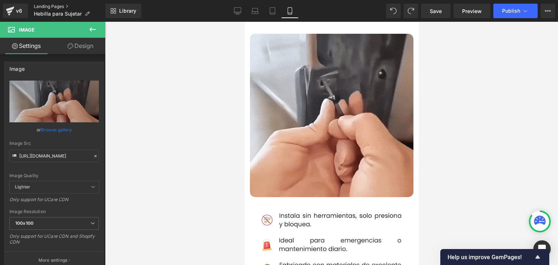
click at [67, 5] on link "Landing Pages" at bounding box center [70, 7] width 72 height 6
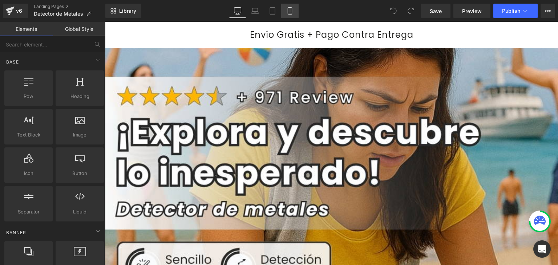
drag, startPoint x: 293, startPoint y: 3, endPoint x: 289, endPoint y: 8, distance: 6.5
click at [293, 3] on div "Library Desktop Desktop Laptop Tablet Mobile Save Preview Publish Scheduled Vie…" at bounding box center [331, 11] width 453 height 22
click at [288, 11] on icon at bounding box center [289, 10] width 7 height 7
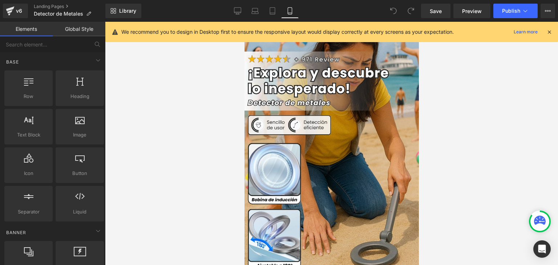
drag, startPoint x: 546, startPoint y: 28, endPoint x: 548, endPoint y: 32, distance: 4.4
click at [547, 30] on icon at bounding box center [549, 32] width 7 height 7
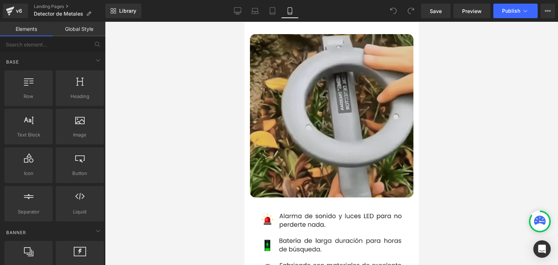
scroll to position [436, 0]
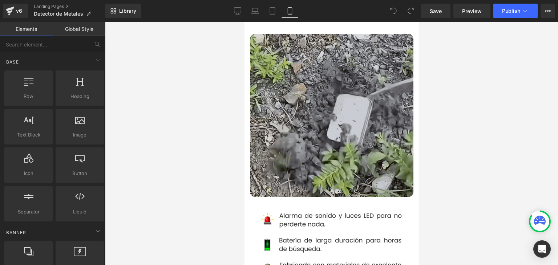
click at [300, 121] on img at bounding box center [332, 116] width 164 height 164
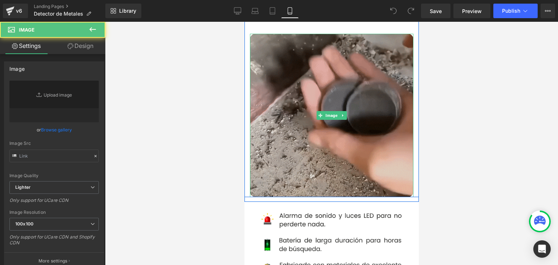
type input "https://media0.giphy.com/media/v1.Y2lkPTc5MGI3NjExYTdlcmJqZTl3dnZtNmZyOTB3dGhzY…"
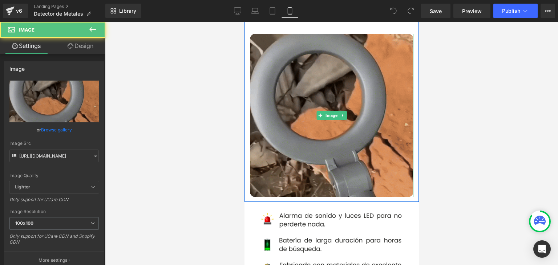
click at [303, 97] on img at bounding box center [332, 116] width 164 height 164
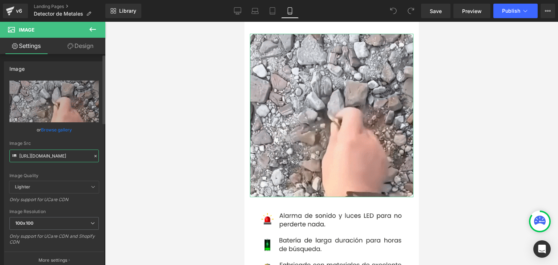
click at [62, 157] on input "https://media0.giphy.com/media/v1.Y2lkPTc5MGI3NjExYTdlcmJqZTl3dnZtNmZyOTB3dGhzY…" at bounding box center [53, 156] width 89 height 13
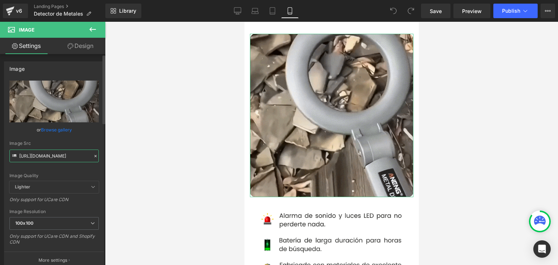
click at [62, 157] on input "https://media0.giphy.com/media/v1.Y2lkPTc5MGI3NjExYTdlcmJqZTl3dnZtNmZyOTB3dGhzY…" at bounding box center [53, 156] width 89 height 13
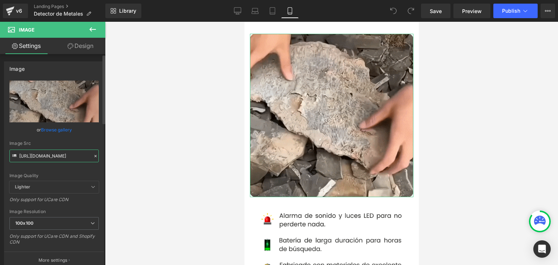
click at [62, 157] on input "https://media0.giphy.com/media/v1.Y2lkPTc5MGI3NjExYTdlcmJqZTl3dnZtNmZyOTB3dGhzY…" at bounding box center [53, 156] width 89 height 13
